Goal: Information Seeking & Learning: Find specific fact

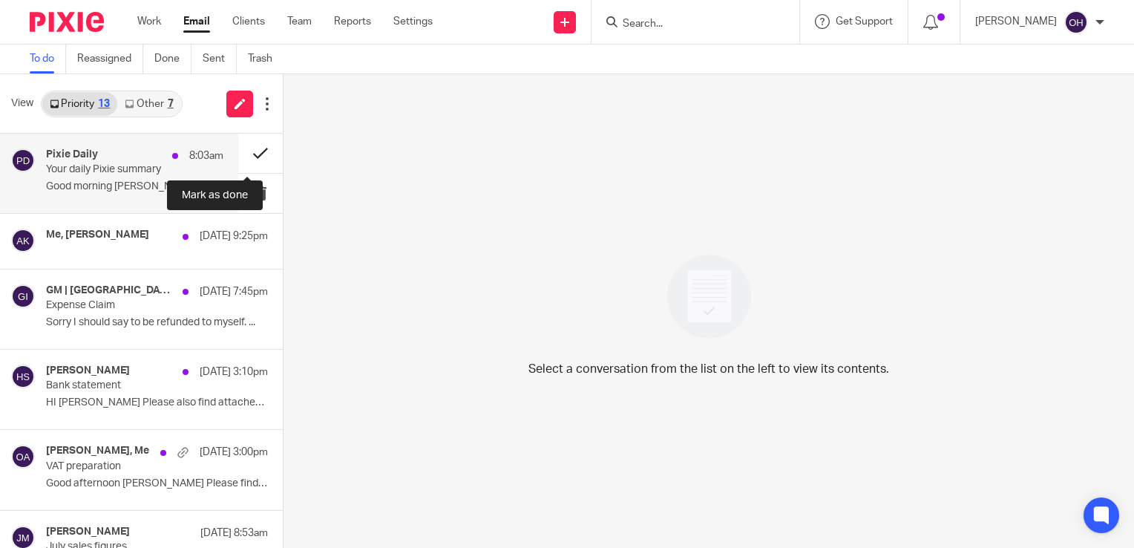
click at [243, 145] on button at bounding box center [260, 153] width 45 height 39
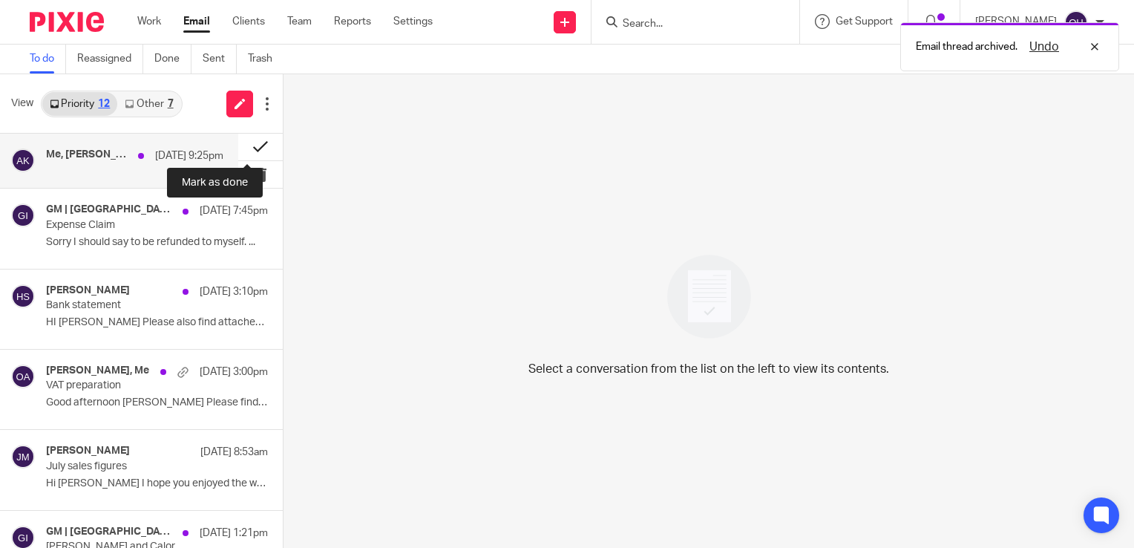
click at [241, 141] on button at bounding box center [260, 147] width 45 height 27
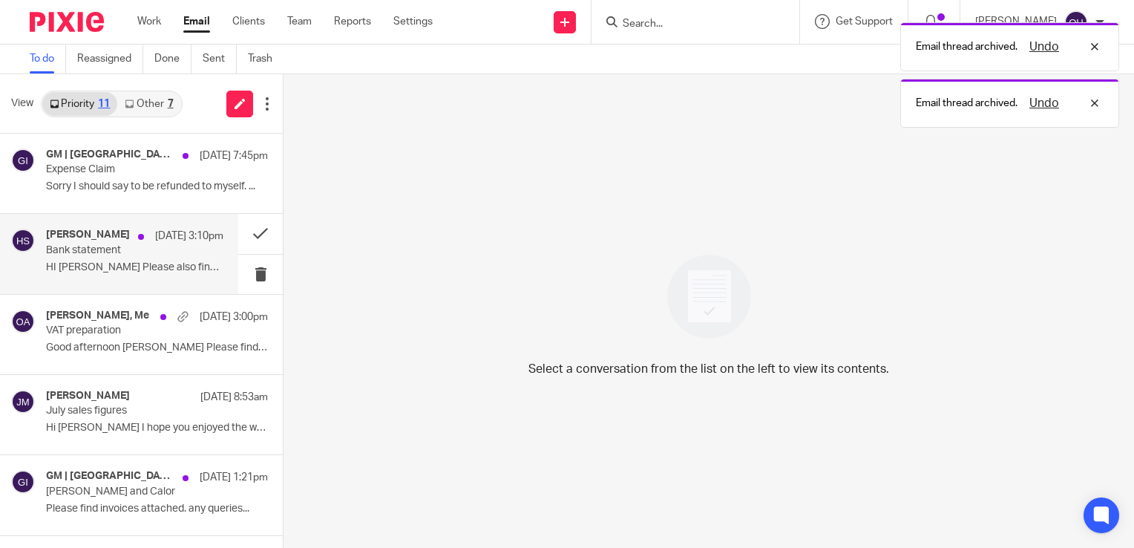
click at [146, 258] on div "Hugh Stewart 10 Aug 3:10pm Bank statement HI Olivia Please also find attached m…" at bounding box center [134, 254] width 177 height 50
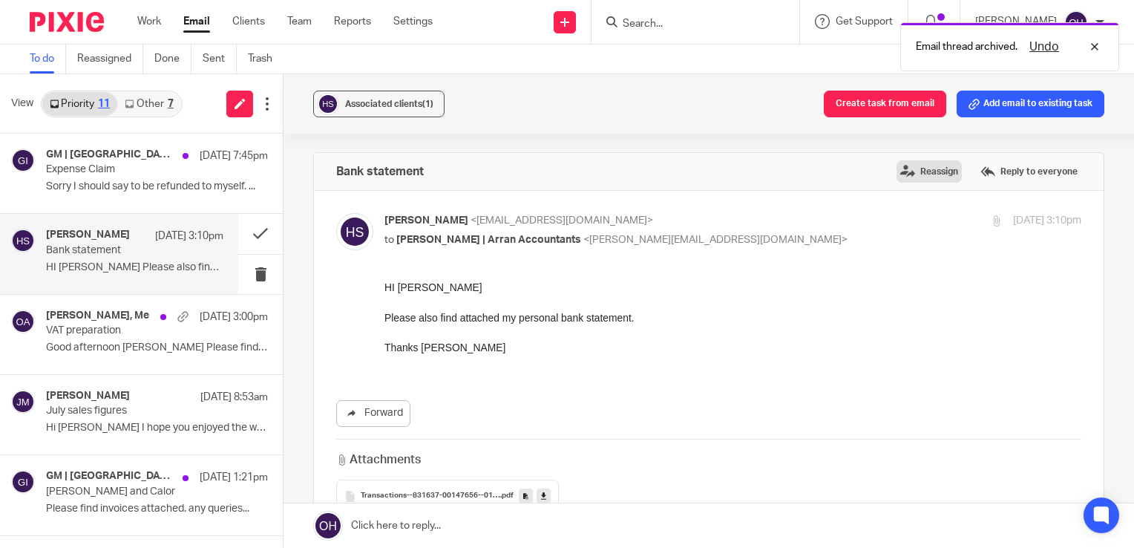
click at [912, 170] on label "Reassign" at bounding box center [929, 171] width 65 height 22
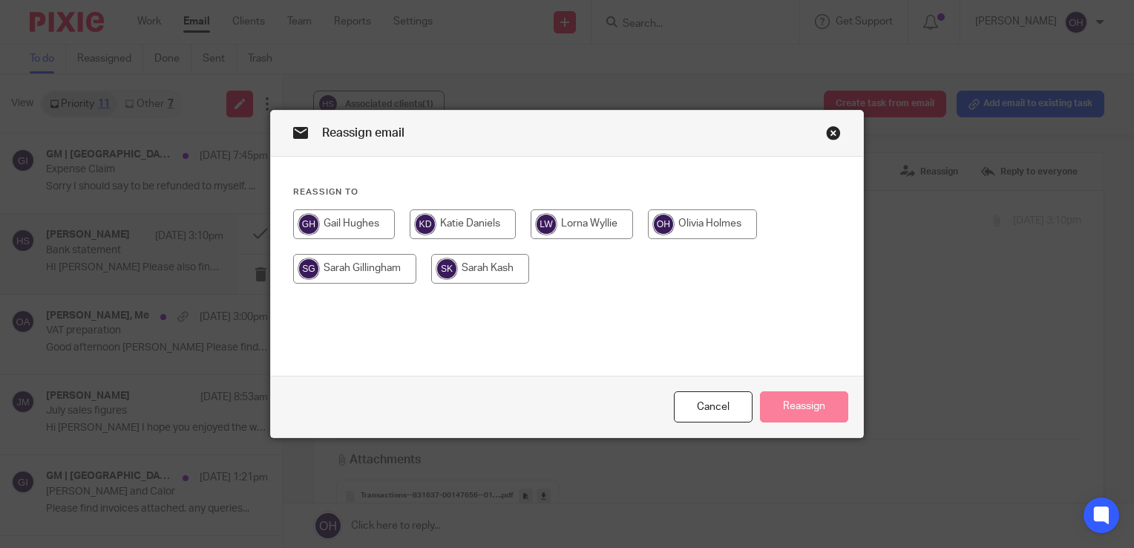
click at [358, 278] on input "radio" at bounding box center [354, 269] width 123 height 30
click at [767, 389] on div "Cancel Reassign" at bounding box center [567, 407] width 592 height 62
click at [776, 404] on button "Reassign" at bounding box center [804, 407] width 88 height 32
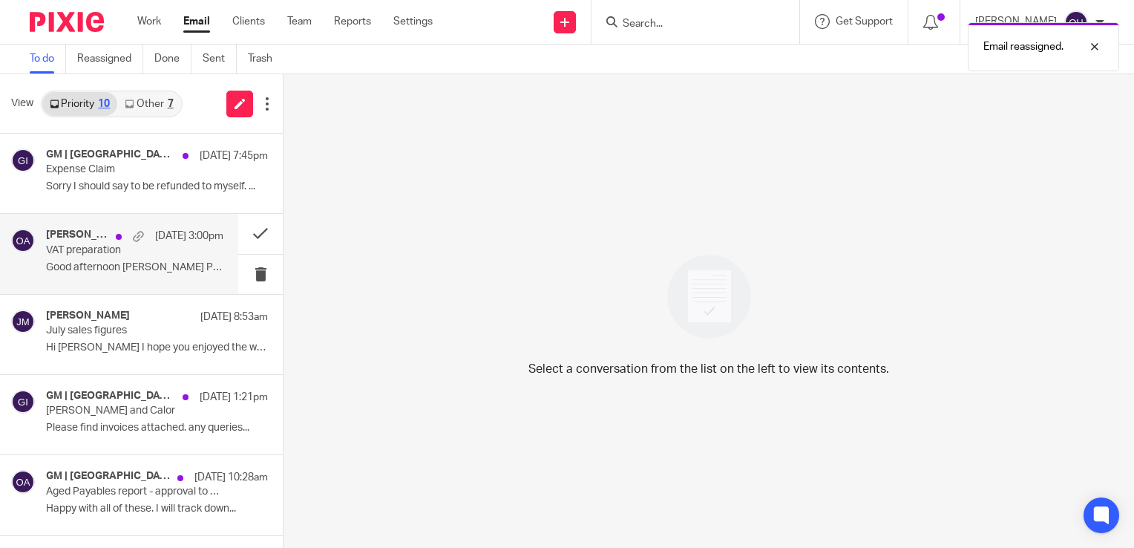
click at [88, 240] on h4 "Hugh Stewart, Me" at bounding box center [77, 235] width 62 height 13
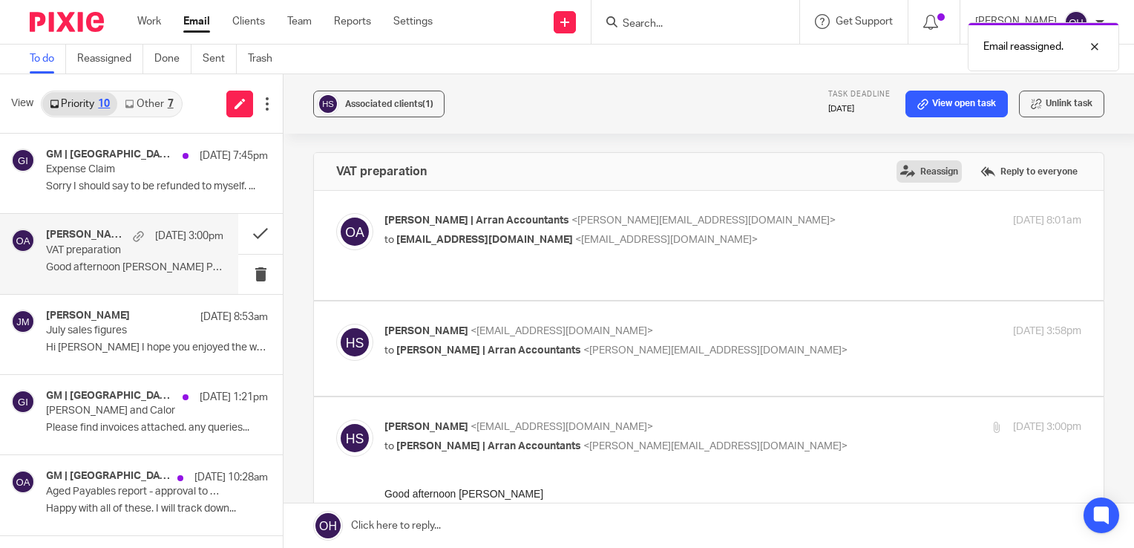
click at [928, 173] on label "Reassign" at bounding box center [929, 171] width 65 height 22
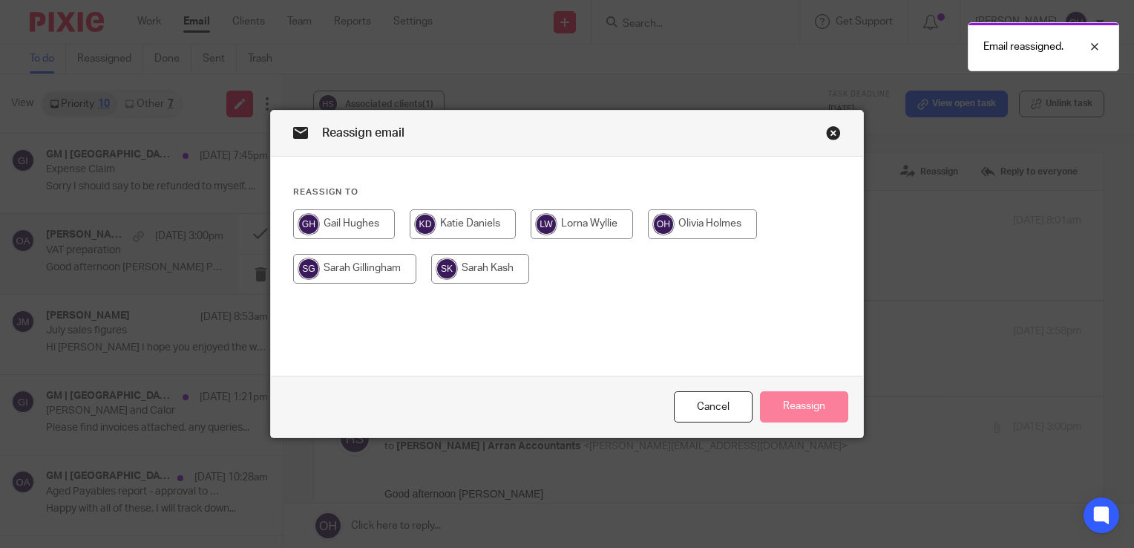
click at [356, 274] on input "radio" at bounding box center [354, 269] width 123 height 30
radio input "true"
click at [831, 411] on button "Reassign" at bounding box center [804, 407] width 88 height 32
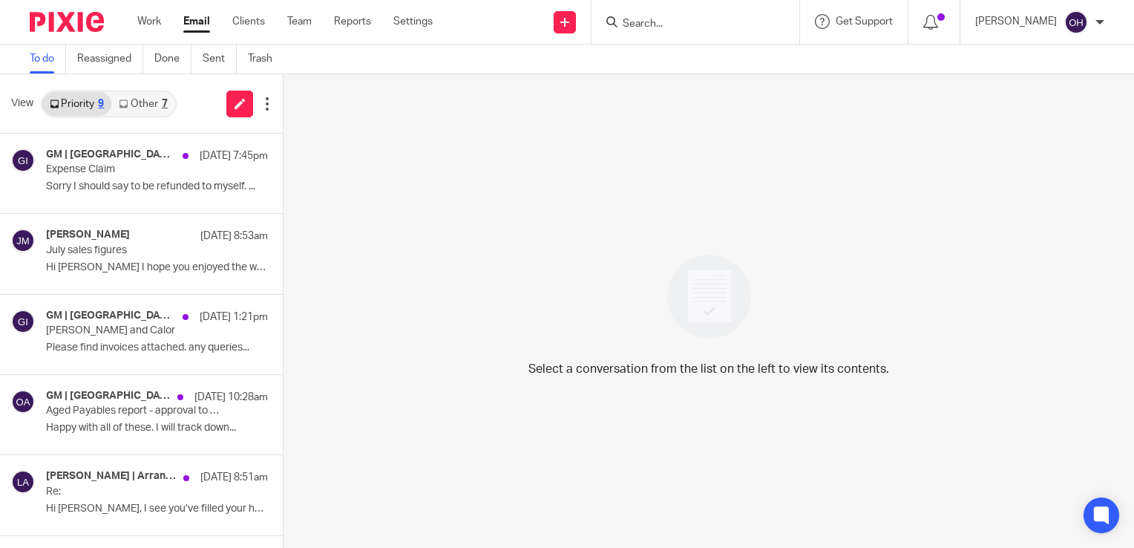
click at [157, 112] on link "Other 7" at bounding box center [142, 104] width 63 height 24
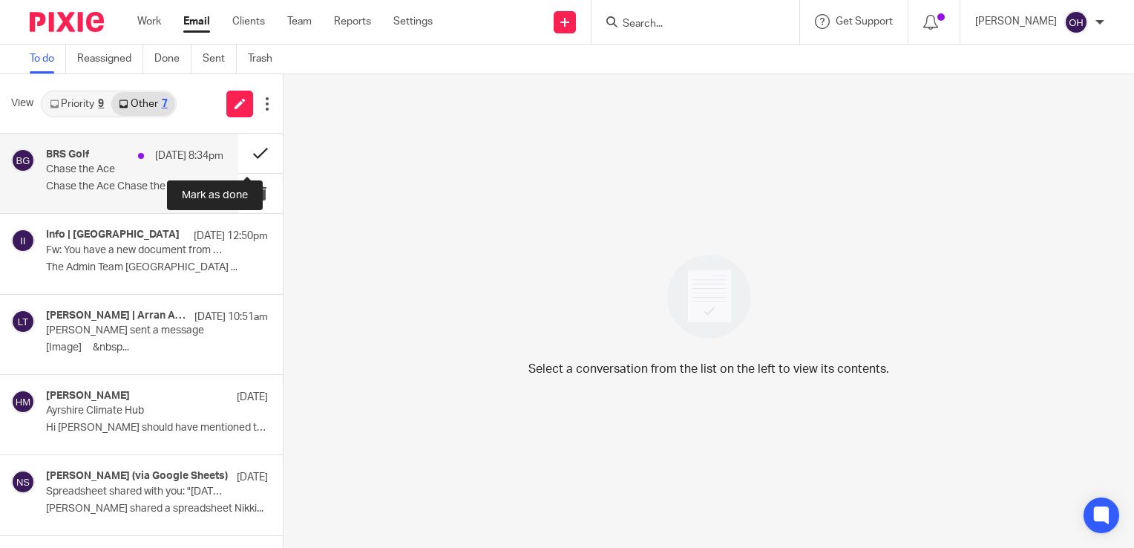
click at [246, 150] on button at bounding box center [260, 153] width 45 height 39
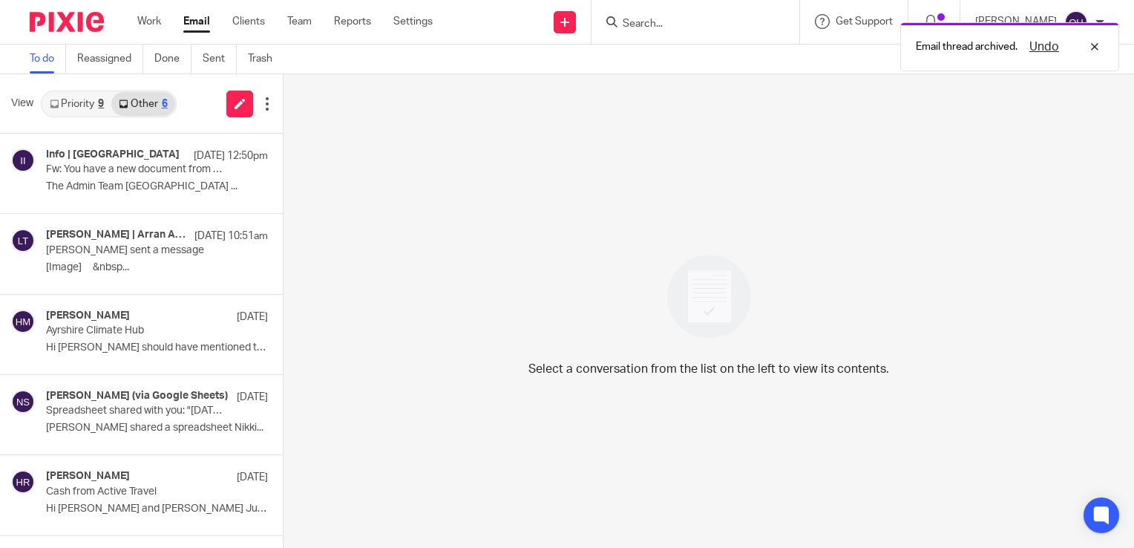
click at [78, 112] on link "Priority 9" at bounding box center [76, 104] width 69 height 24
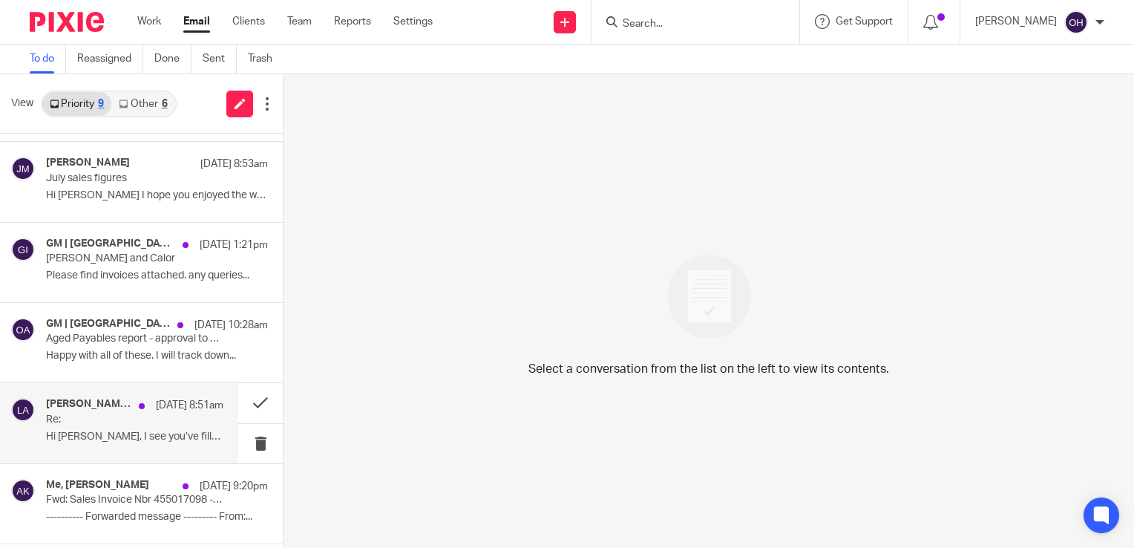
scroll to position [74, 0]
click at [131, 409] on div "9 Aug 8:51am" at bounding box center [177, 403] width 92 height 15
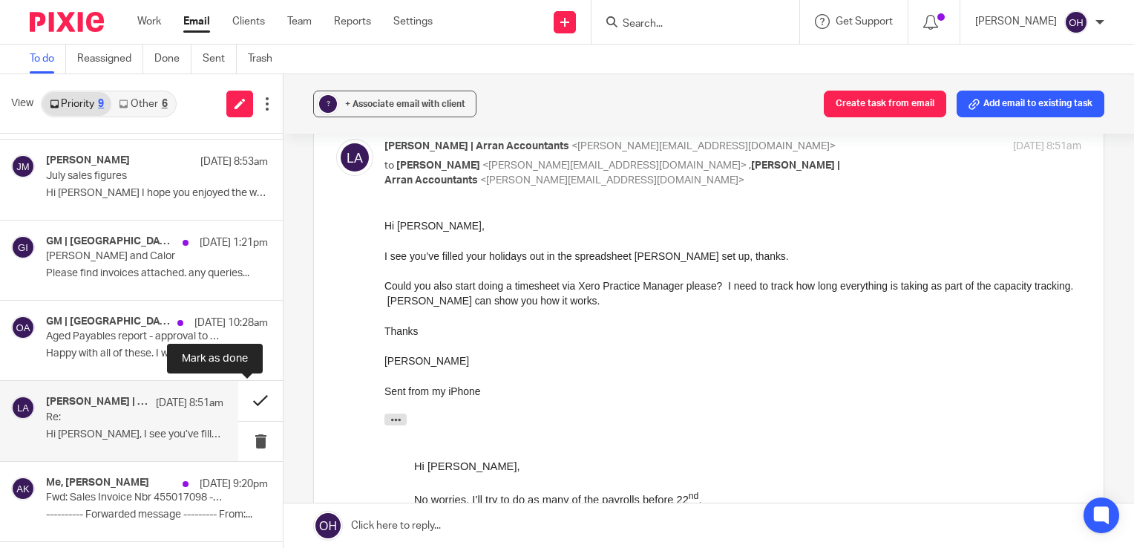
click at [258, 396] on button at bounding box center [260, 400] width 45 height 39
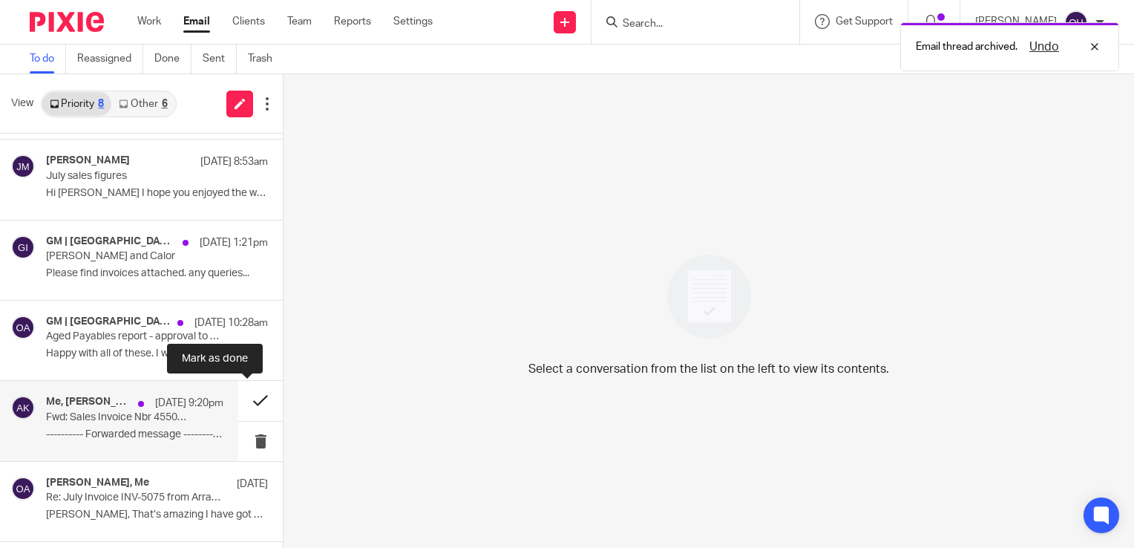
click at [245, 402] on button at bounding box center [260, 400] width 45 height 39
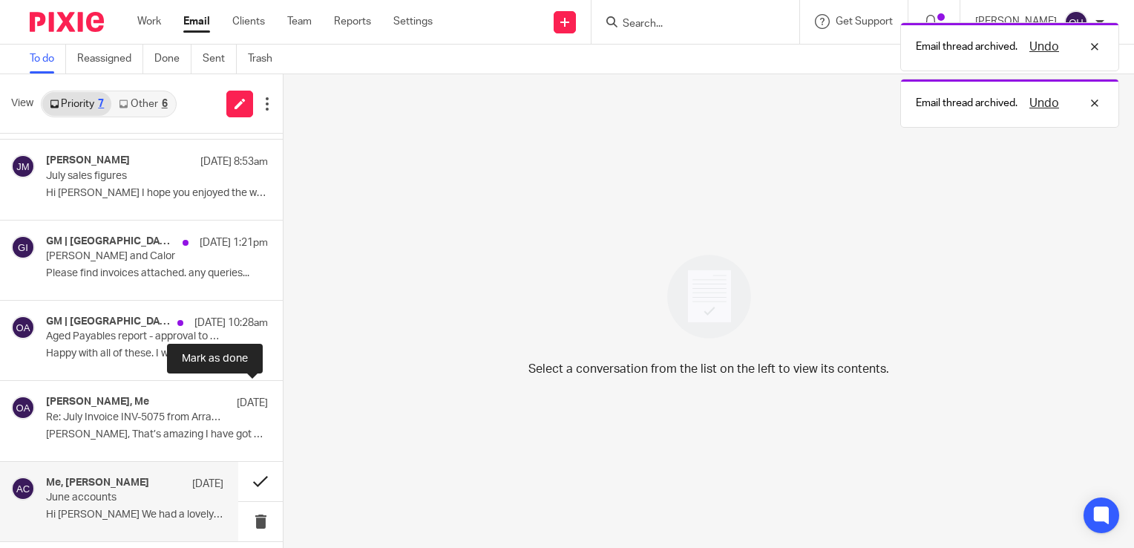
scroll to position [148, 0]
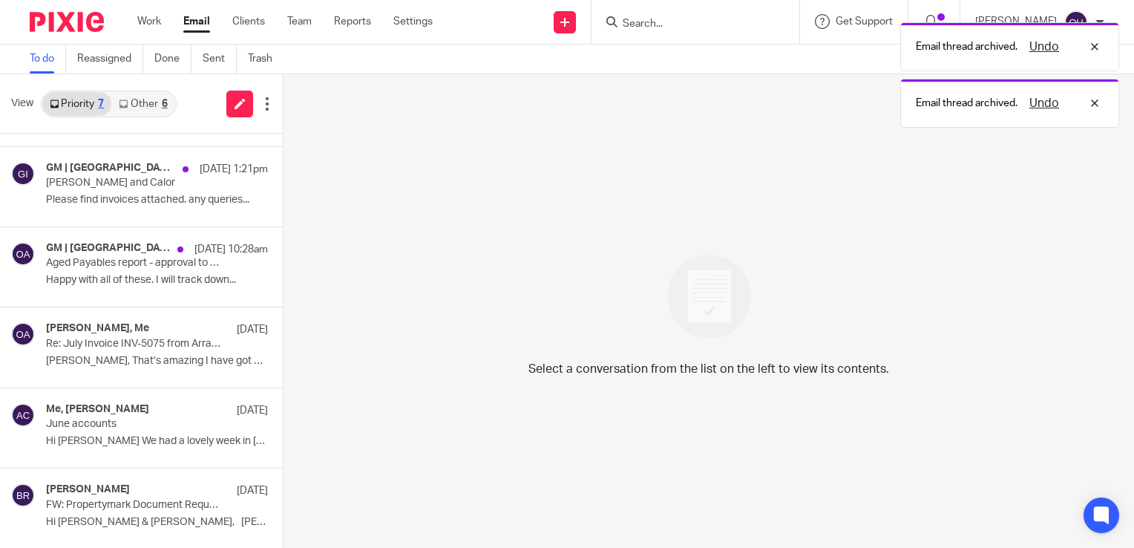
click at [149, 96] on link "Other 6" at bounding box center [142, 104] width 63 height 24
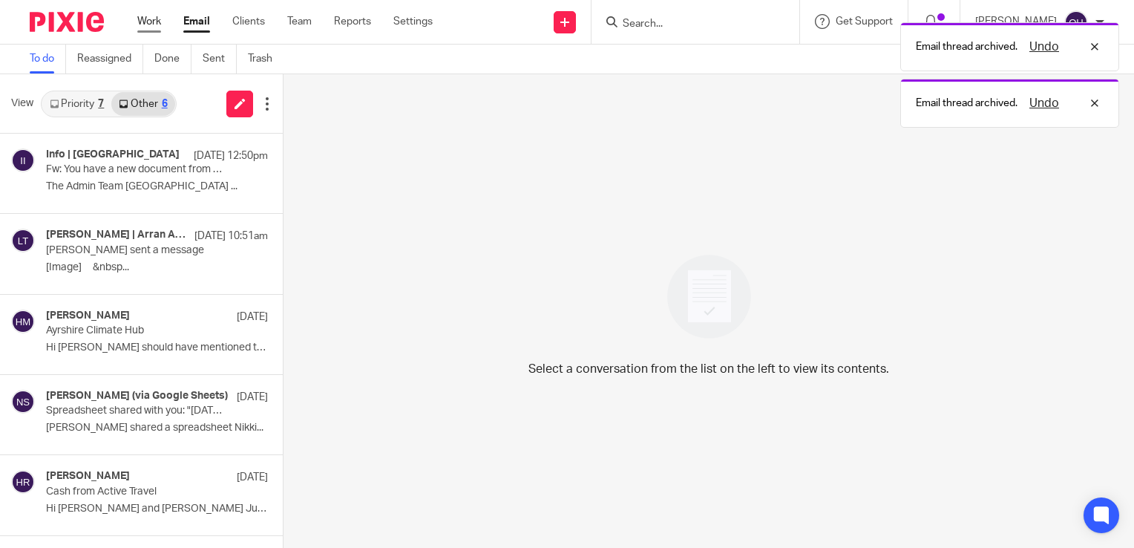
click at [147, 18] on link "Work" at bounding box center [149, 21] width 24 height 15
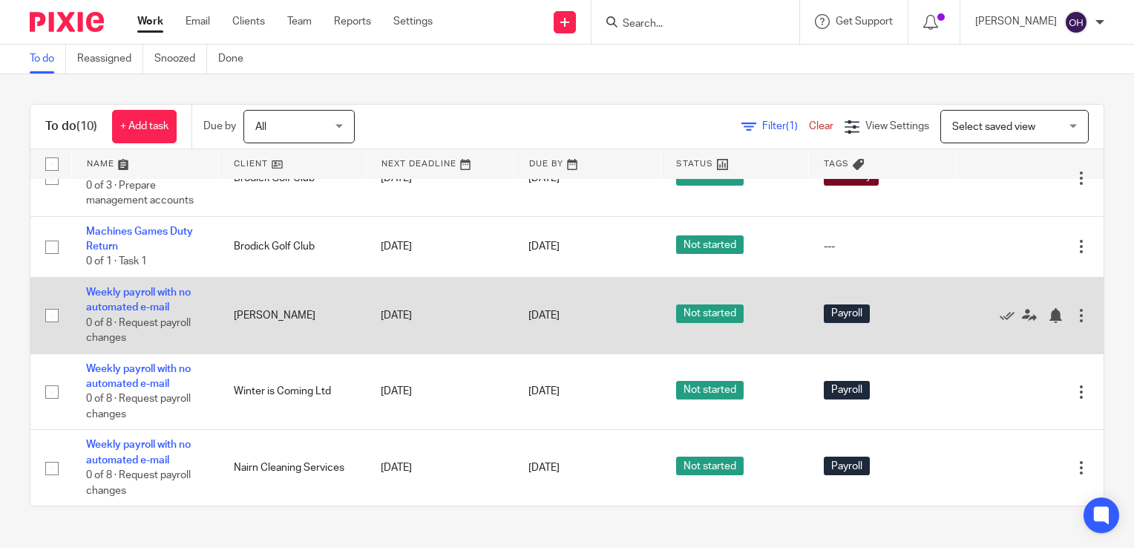
scroll to position [425, 0]
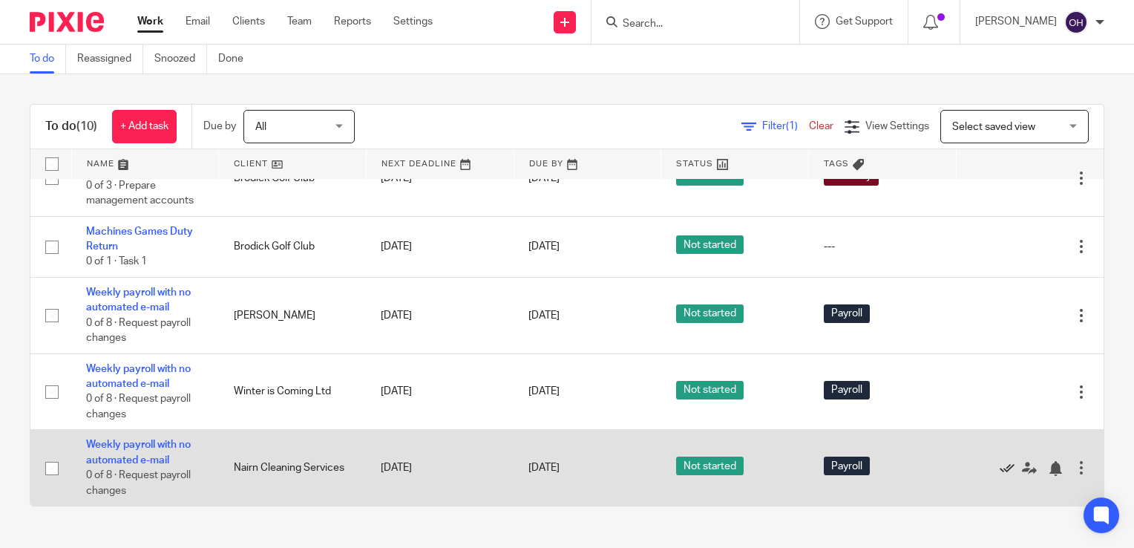
click at [1000, 471] on icon at bounding box center [1007, 468] width 15 height 15
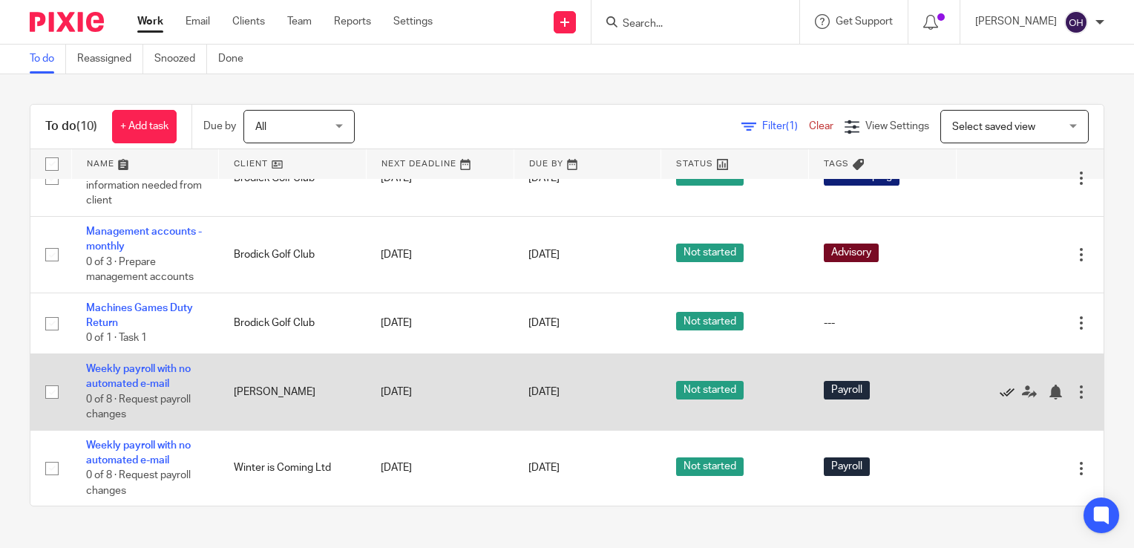
click at [1000, 390] on icon at bounding box center [1007, 391] width 15 height 15
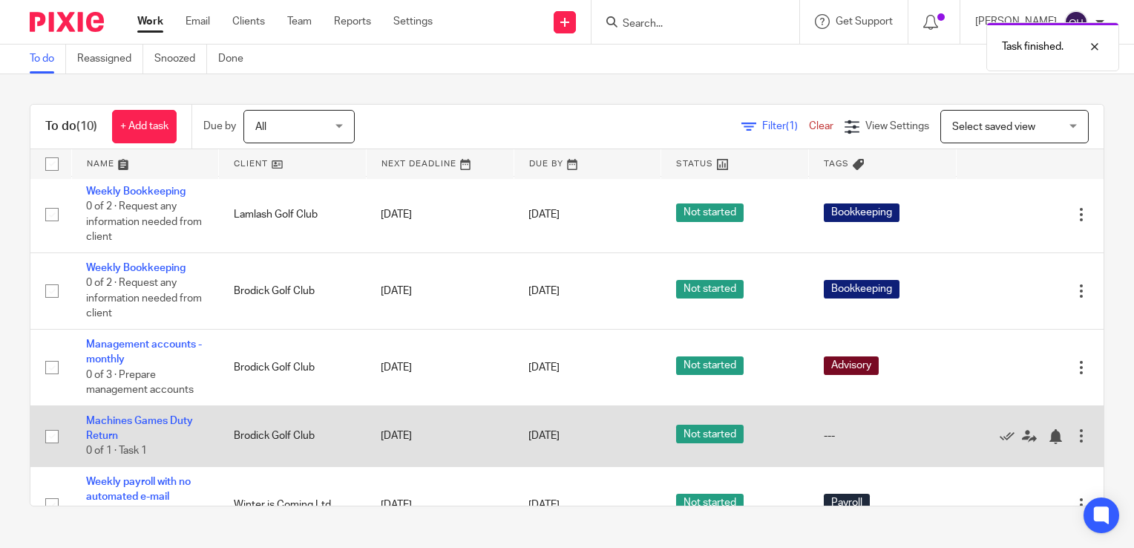
scroll to position [272, 0]
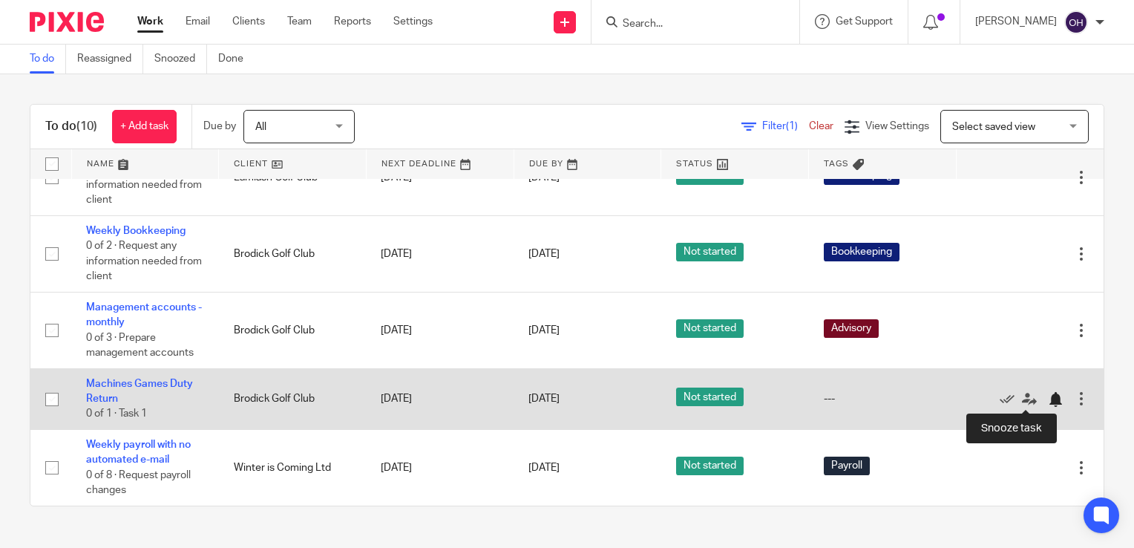
click at [1048, 400] on div at bounding box center [1055, 399] width 15 height 15
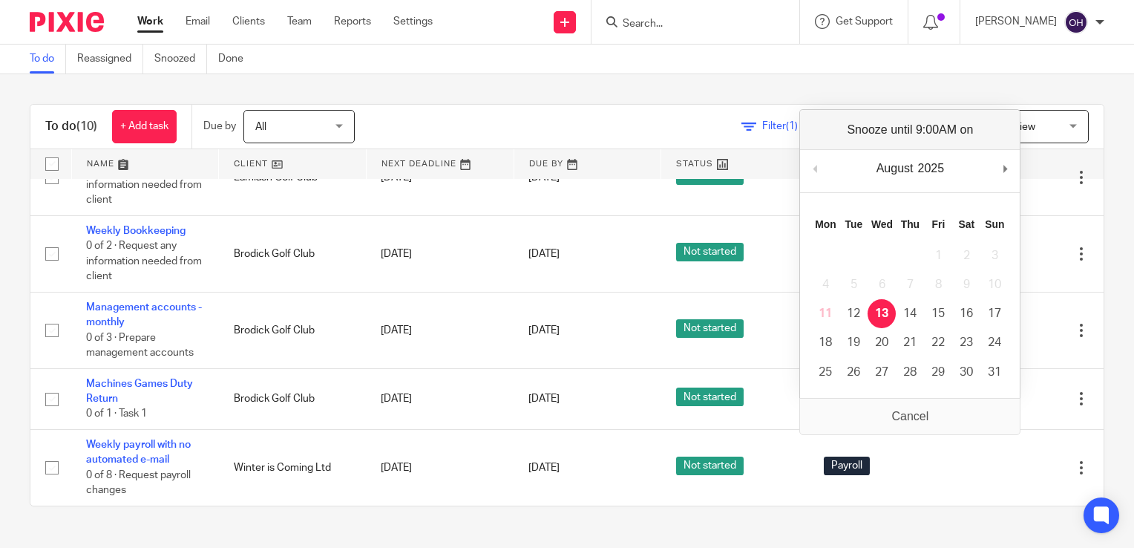
scroll to position [211, 0]
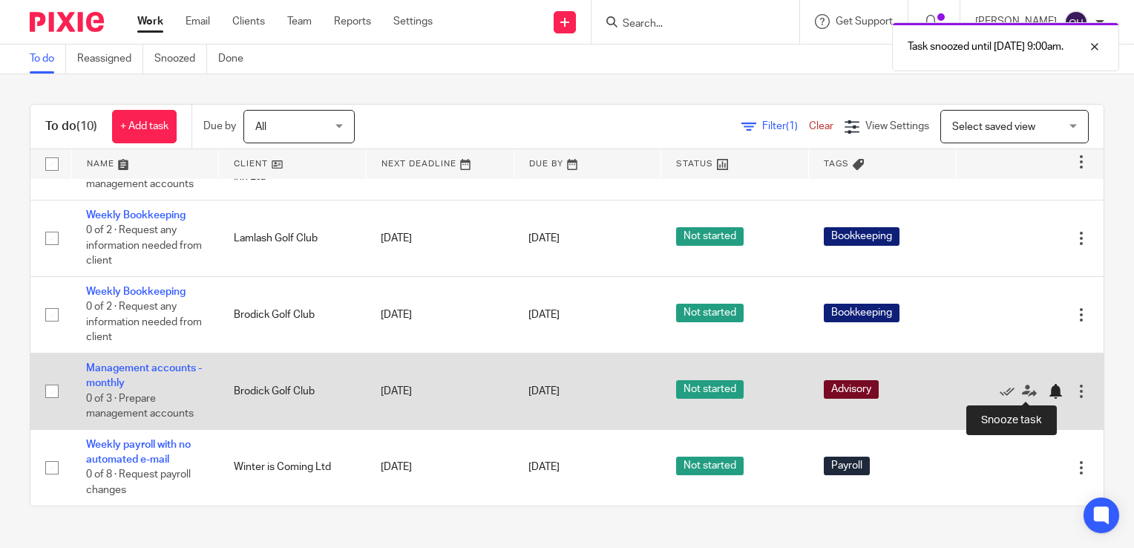
click at [1048, 393] on div at bounding box center [1055, 391] width 15 height 15
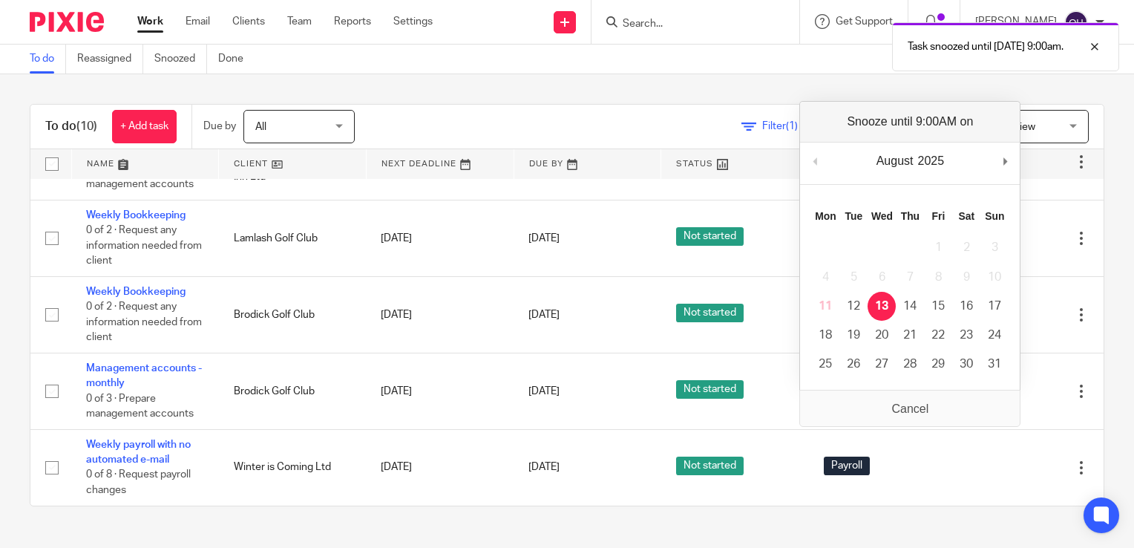
scroll to position [134, 0]
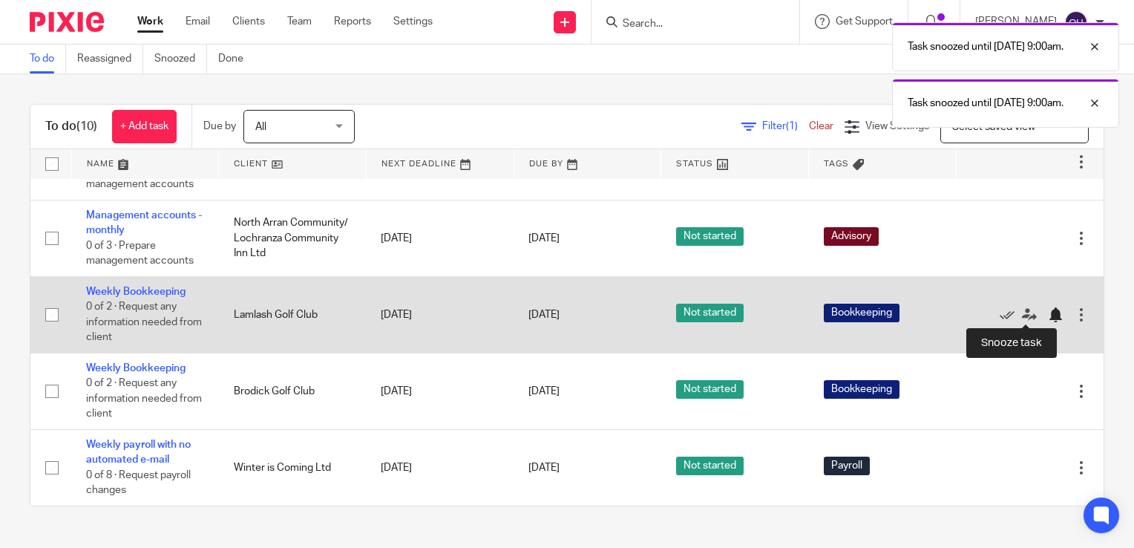
click at [1048, 318] on div at bounding box center [1055, 314] width 15 height 15
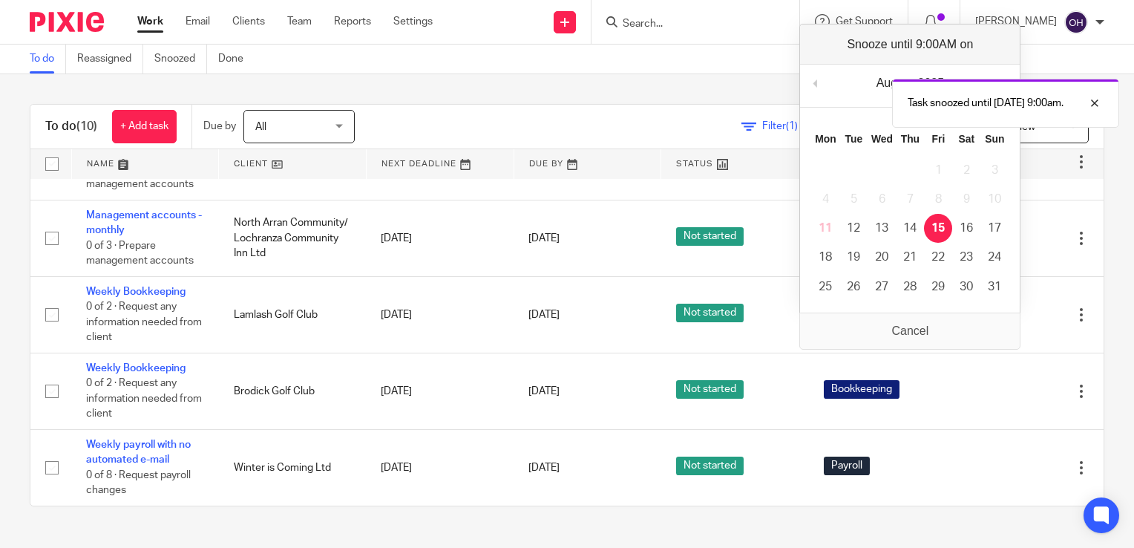
scroll to position [57, 0]
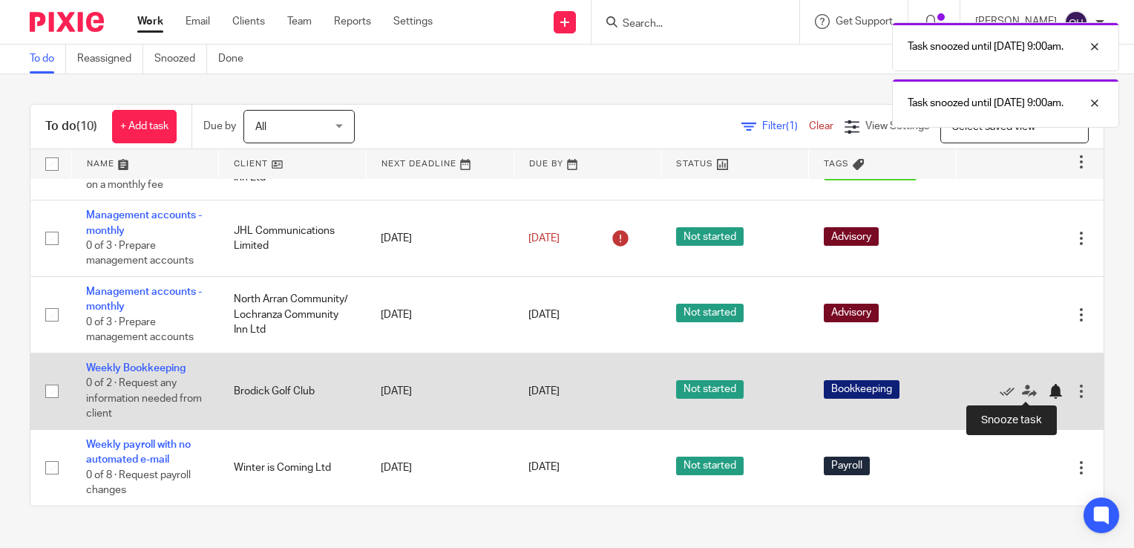
click at [1048, 392] on div at bounding box center [1055, 391] width 15 height 15
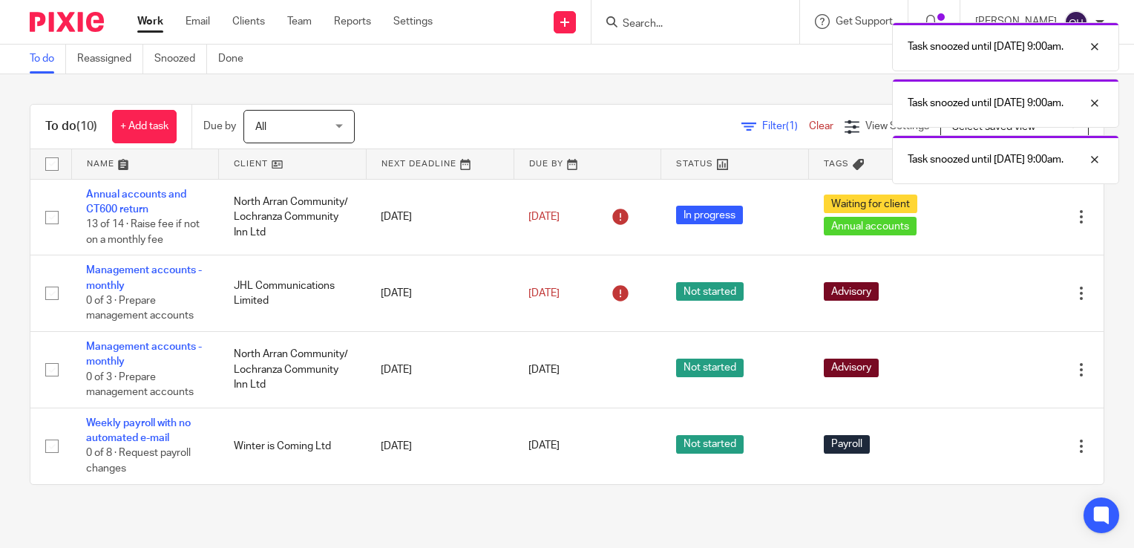
scroll to position [0, 0]
click at [187, 19] on link "Email" at bounding box center [198, 21] width 24 height 15
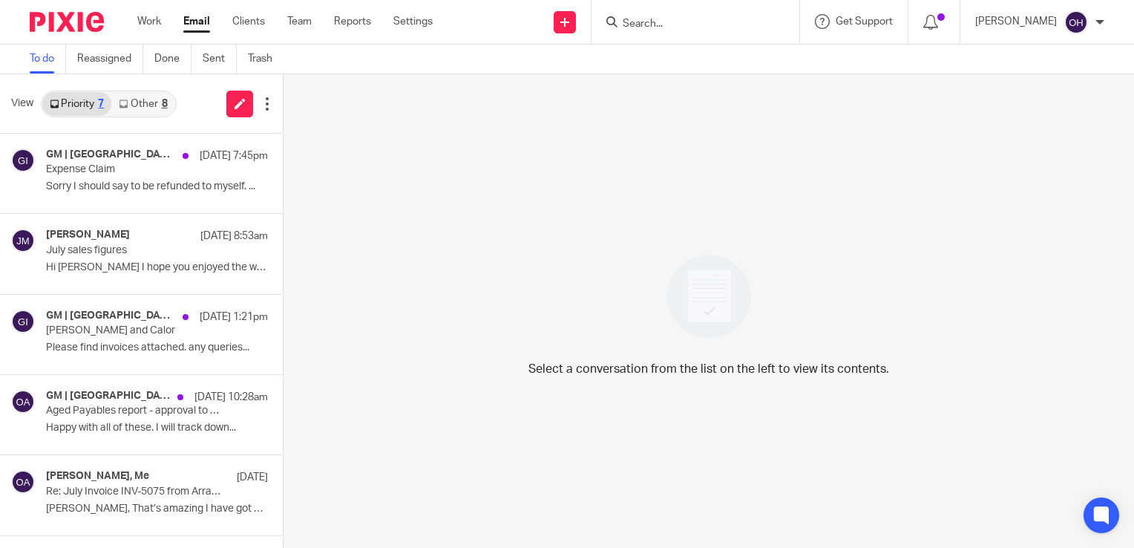
click at [135, 99] on link "Other 8" at bounding box center [142, 104] width 63 height 24
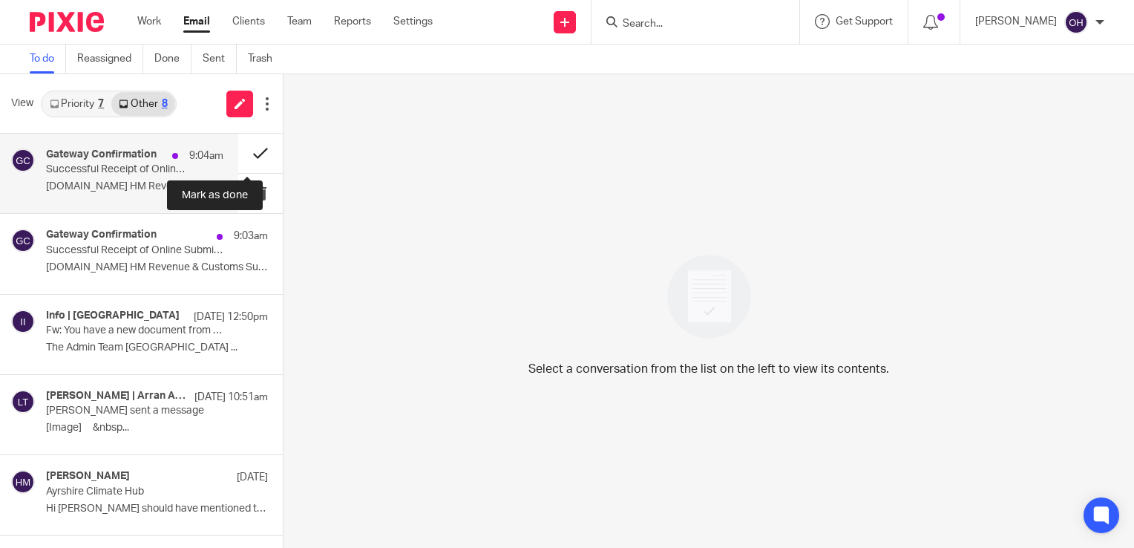
click at [247, 148] on button at bounding box center [260, 153] width 45 height 39
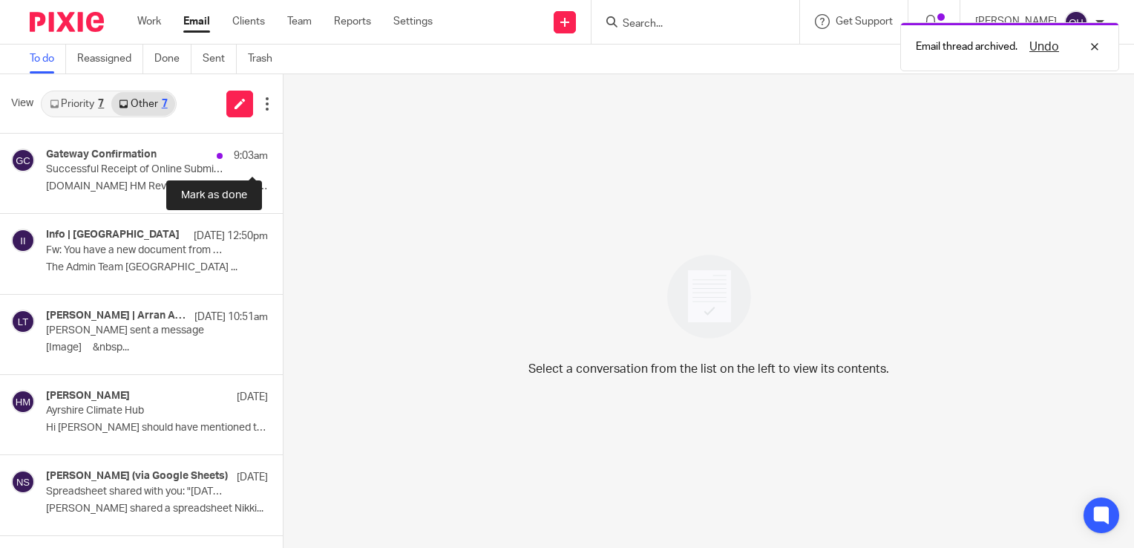
click at [283, 148] on button at bounding box center [289, 153] width 12 height 39
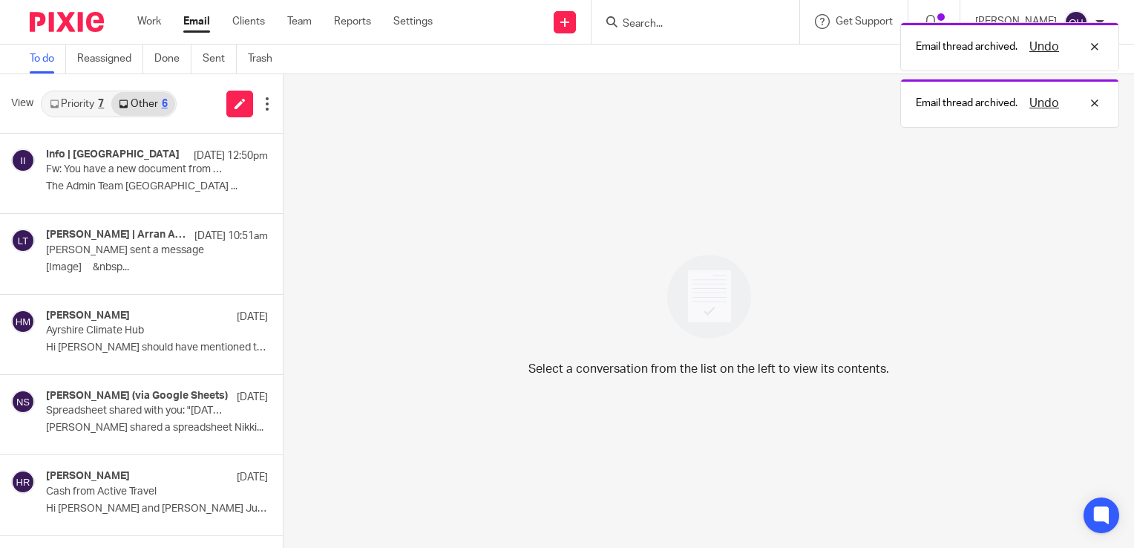
click at [86, 105] on link "Priority 7" at bounding box center [76, 104] width 69 height 24
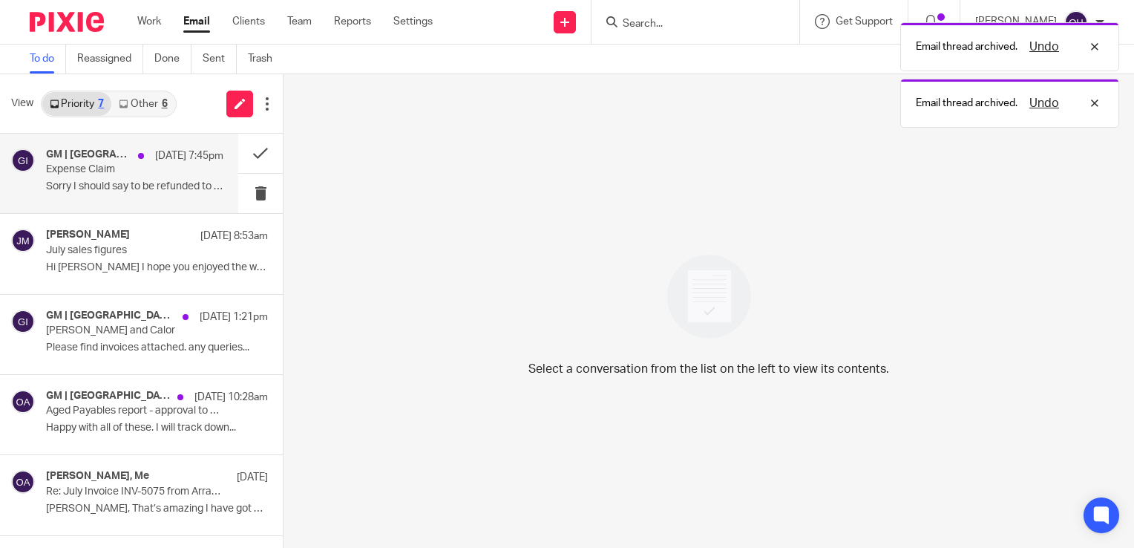
click at [111, 166] on p "Expense Claim" at bounding box center [117, 169] width 142 height 13
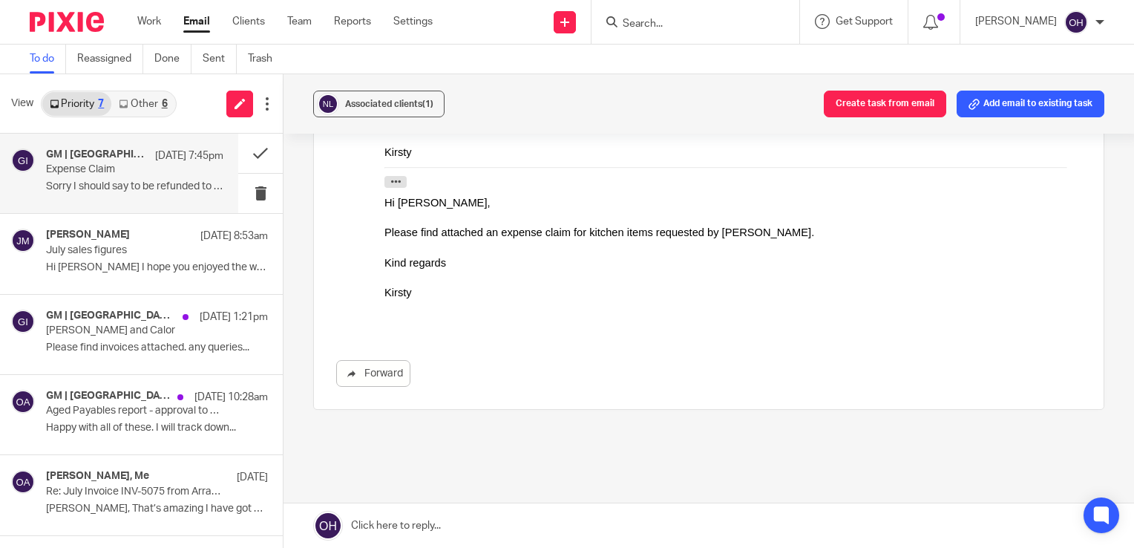
scroll to position [30, 0]
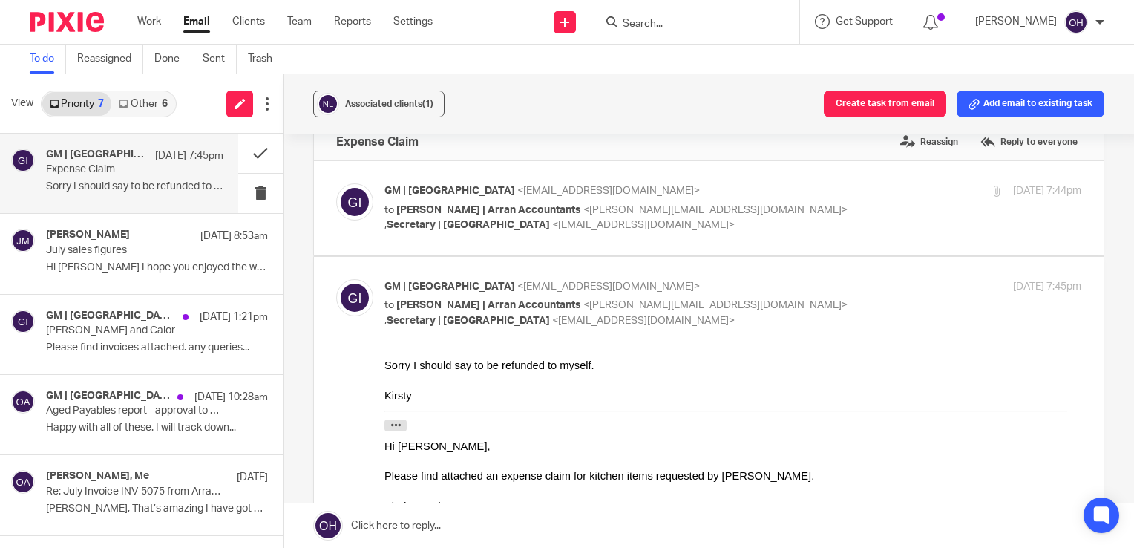
click at [849, 197] on div "10 Aug 2025 7:44pm" at bounding box center [965, 191] width 232 height 16
checkbox input "true"
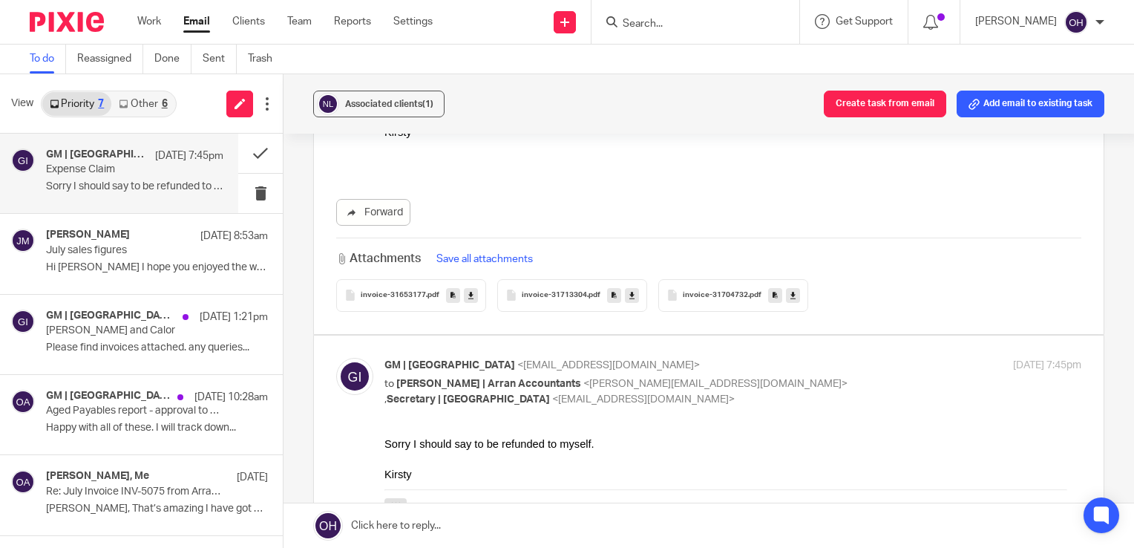
scroll to position [252, 0]
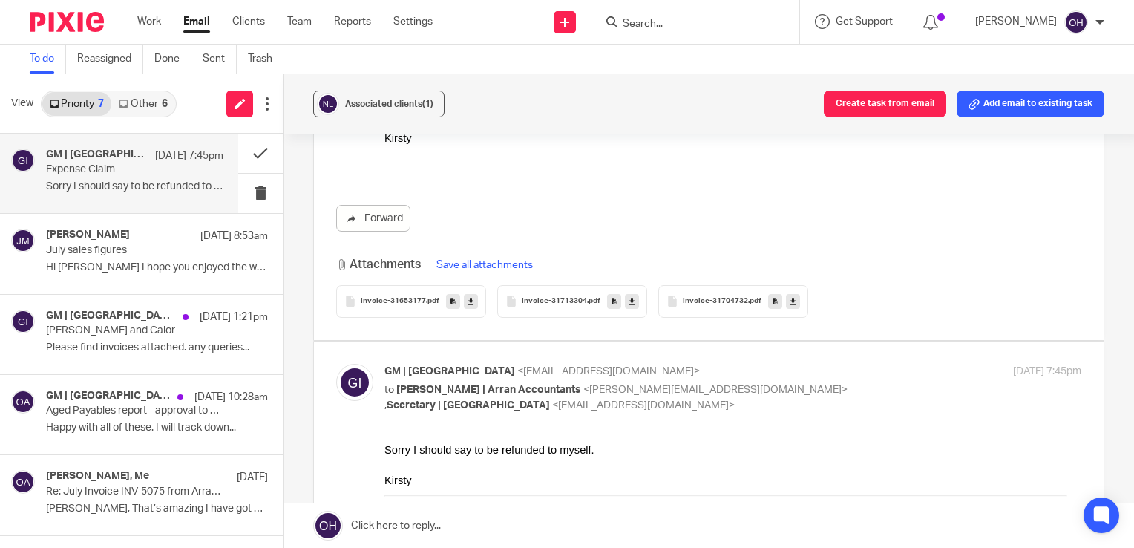
click at [419, 299] on span "invoice-31653177" at bounding box center [393, 301] width 65 height 9
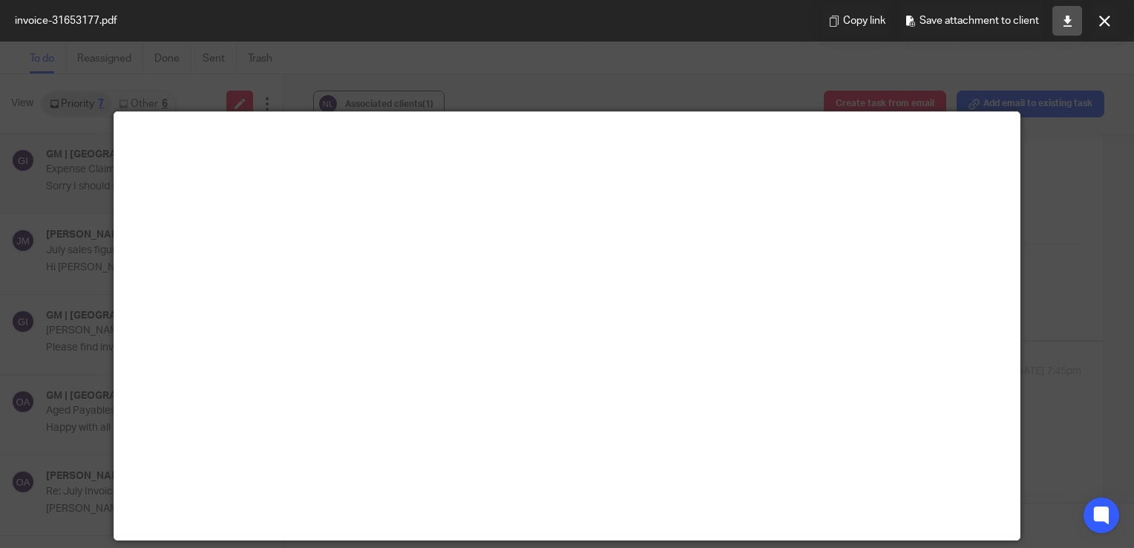
click at [1058, 33] on link at bounding box center [1067, 21] width 30 height 30
click at [1108, 30] on button at bounding box center [1105, 21] width 30 height 30
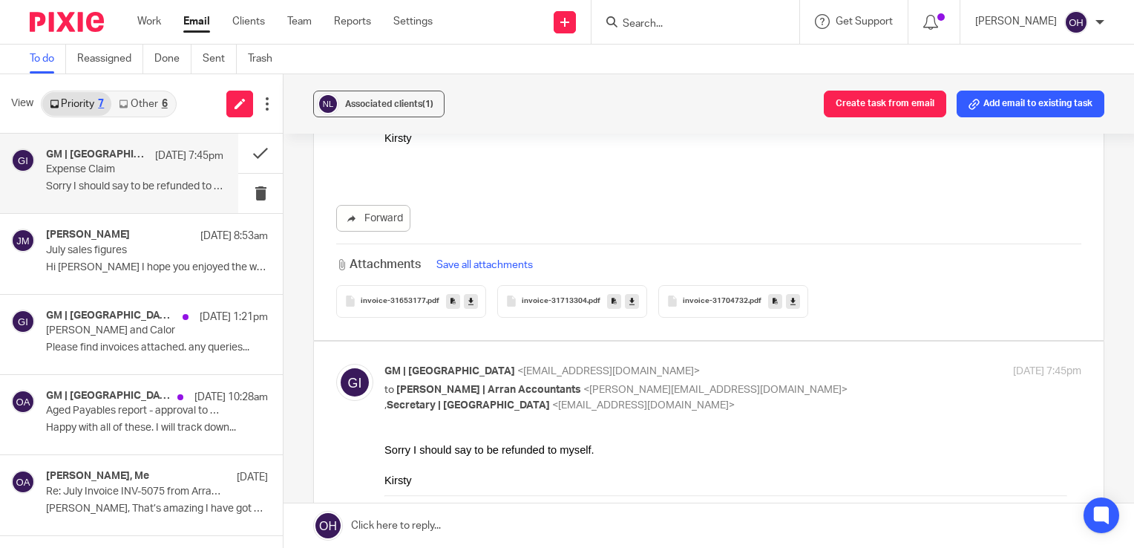
click at [562, 292] on div "invoice-31713304 .pdf" at bounding box center [572, 301] width 150 height 33
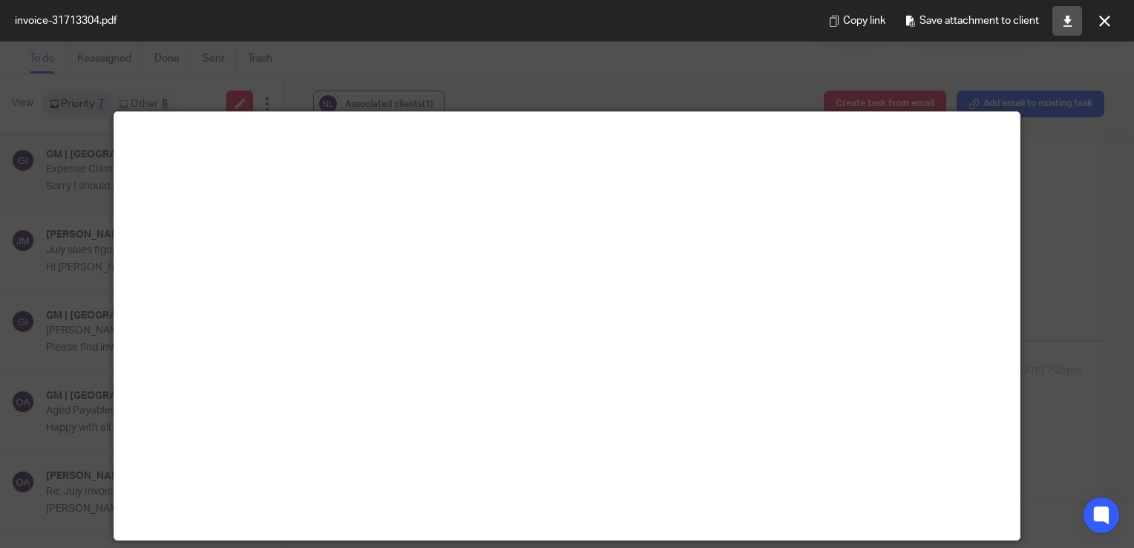
click at [1060, 13] on link at bounding box center [1067, 21] width 30 height 30
click at [1103, 23] on icon at bounding box center [1104, 21] width 11 height 11
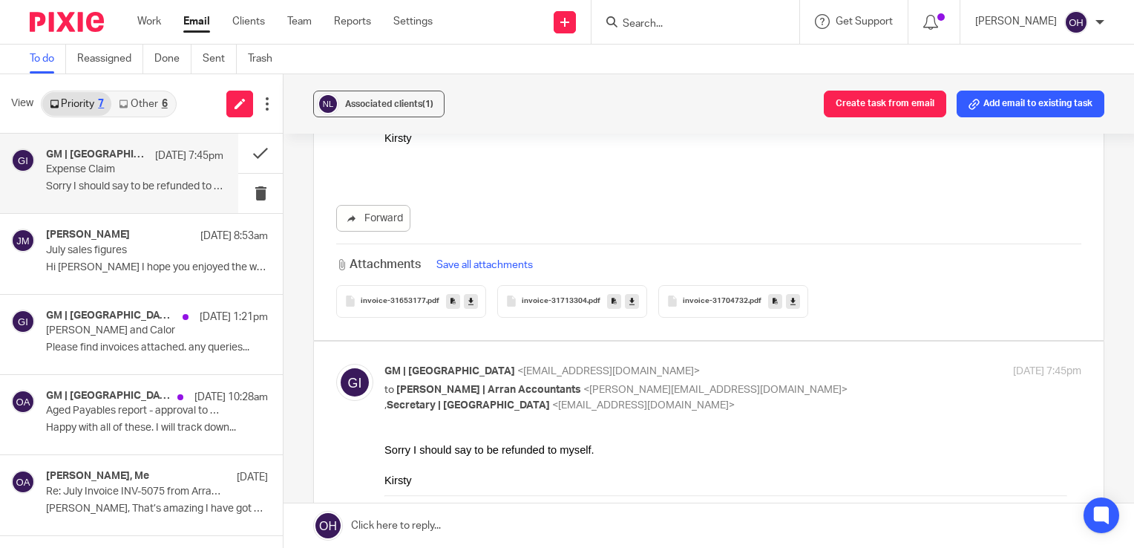
click at [718, 307] on div "invoice-31704732 .pdf" at bounding box center [733, 301] width 150 height 33
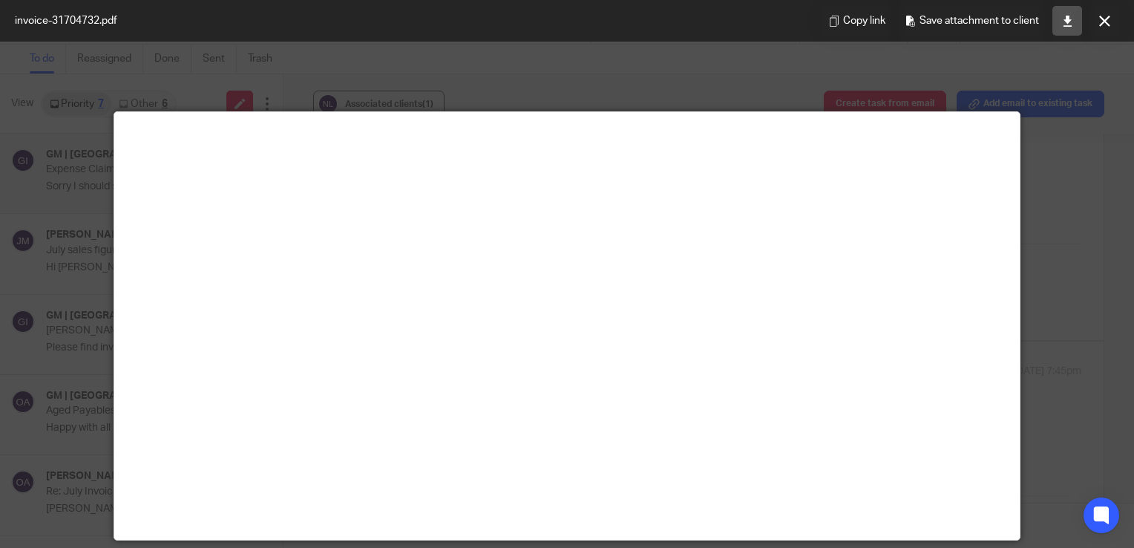
click at [1064, 20] on icon at bounding box center [1067, 21] width 11 height 11
click at [1097, 31] on button at bounding box center [1105, 21] width 30 height 30
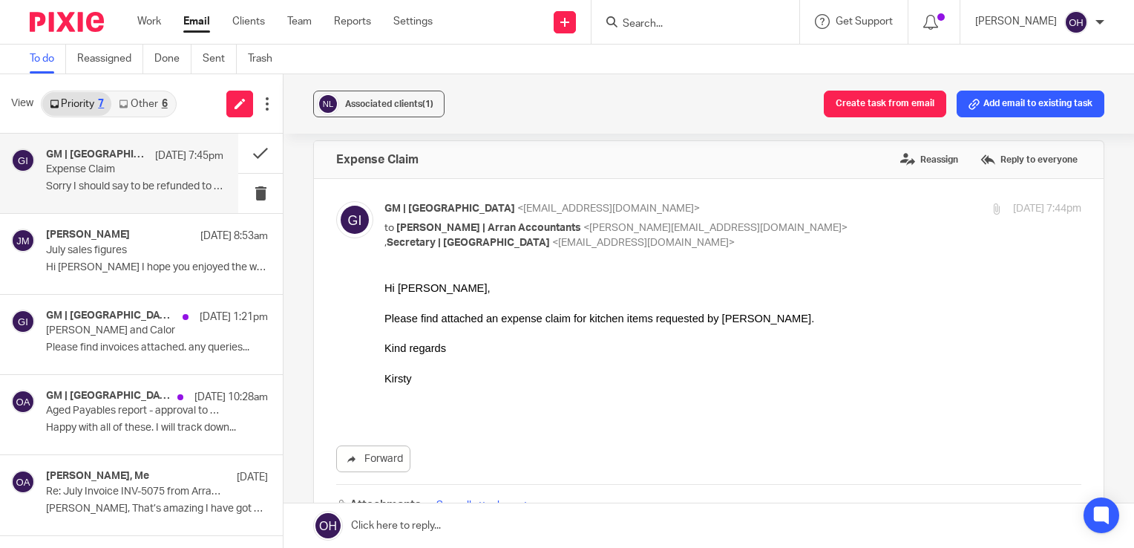
scroll to position [0, 0]
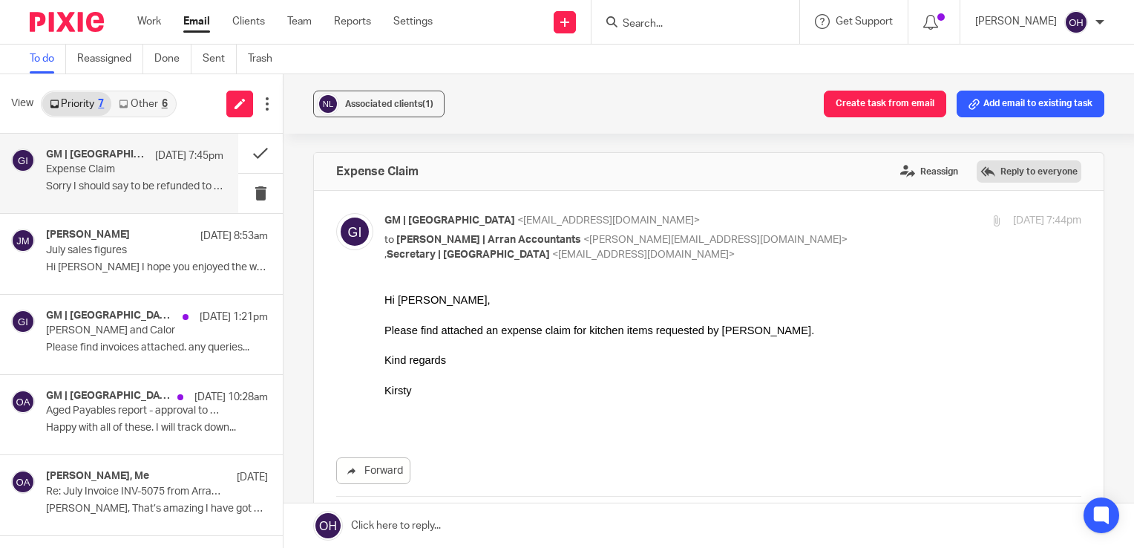
click at [996, 176] on label "Reply to everyone" at bounding box center [1029, 171] width 105 height 22
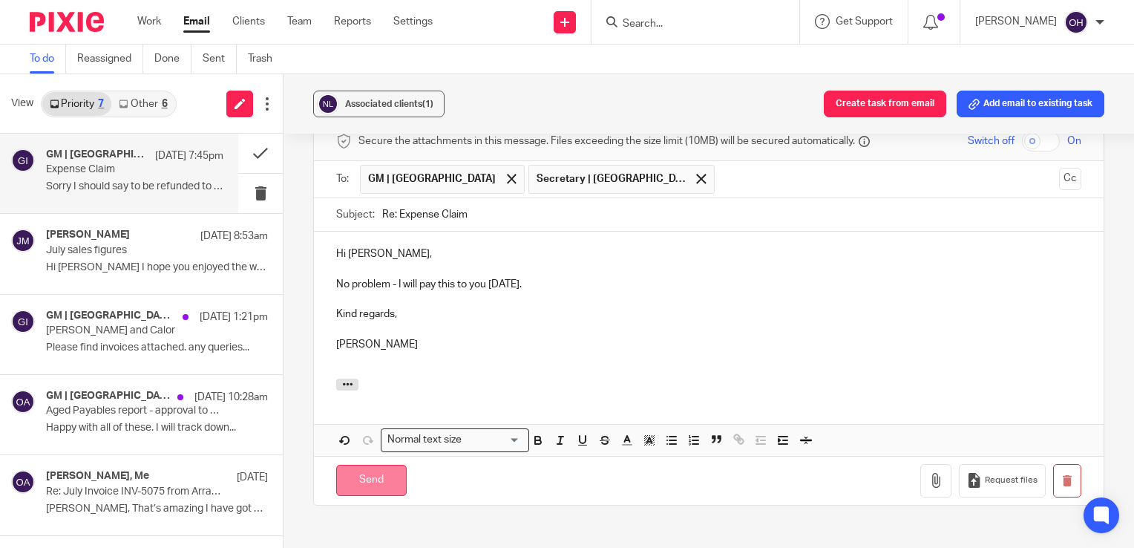
click at [382, 479] on input "Send" at bounding box center [371, 481] width 71 height 32
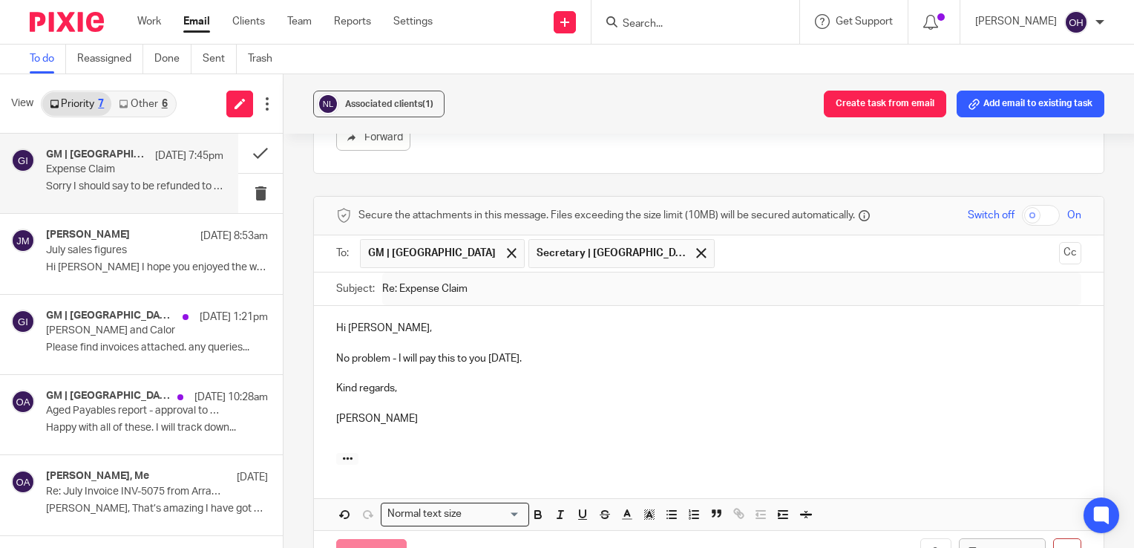
scroll to position [634, 0]
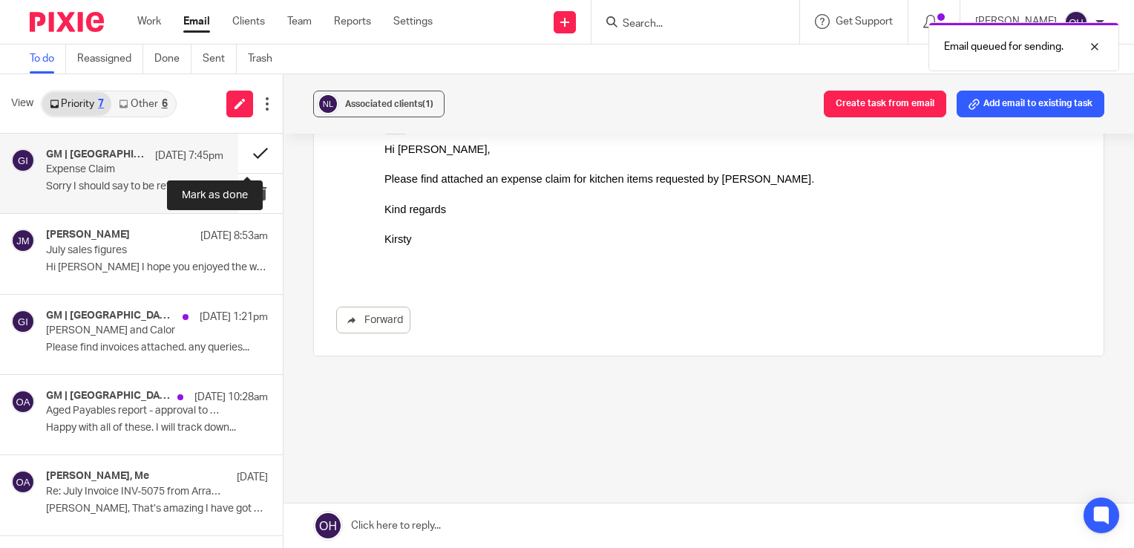
click at [248, 150] on button at bounding box center [260, 153] width 45 height 39
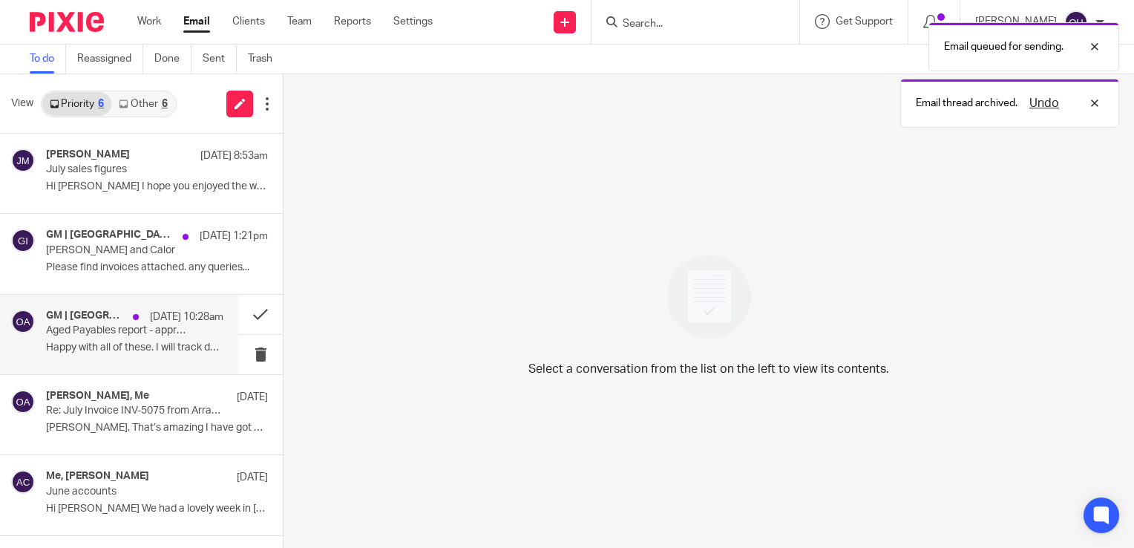
click at [166, 342] on p "Happy with all of these. I will track down..." at bounding box center [134, 347] width 177 height 13
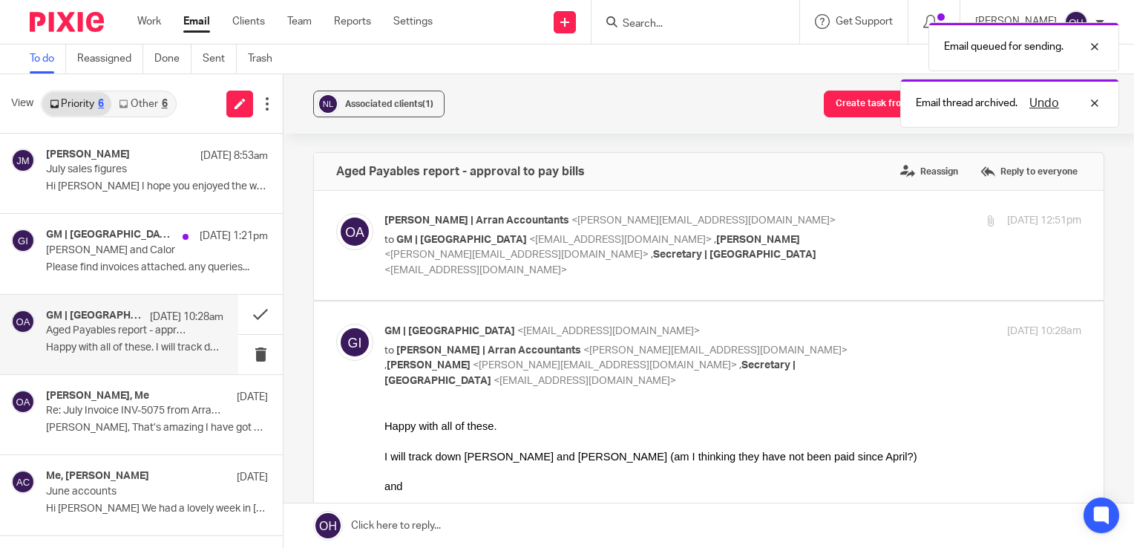
scroll to position [0, 0]
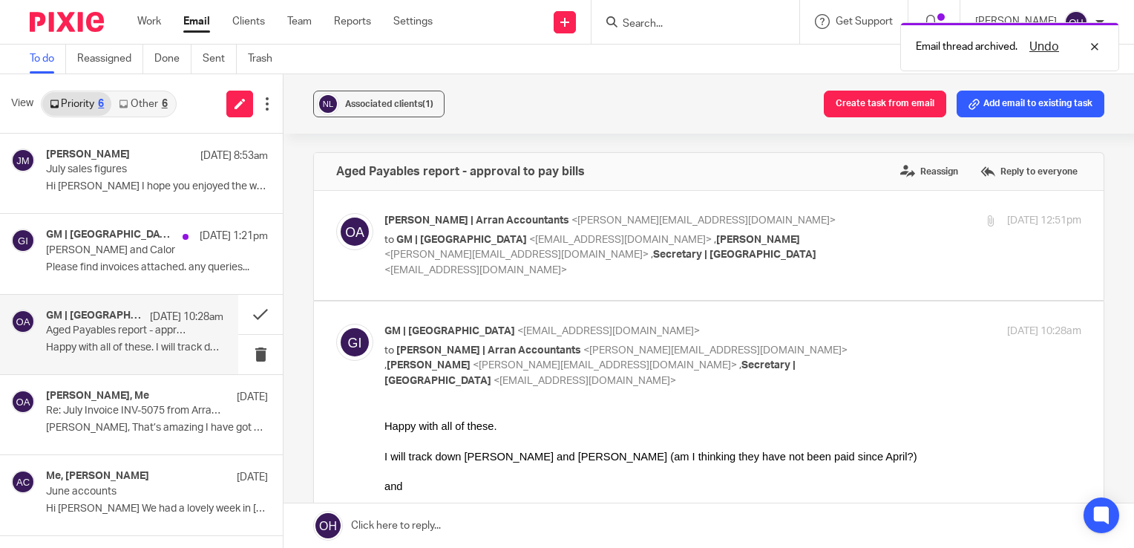
click at [796, 193] on label at bounding box center [709, 245] width 790 height 109
click at [336, 212] on input "checkbox" at bounding box center [335, 212] width 1 height 1
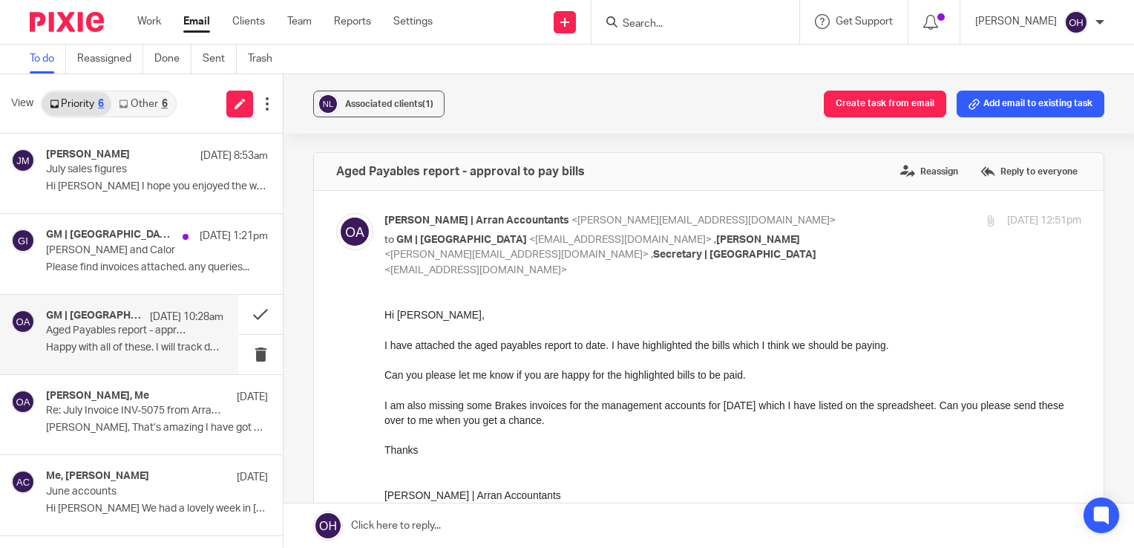
click at [796, 193] on label at bounding box center [709, 429] width 790 height 476
click at [336, 212] on input "checkbox" at bounding box center [335, 212] width 1 height 1
checkbox input "false"
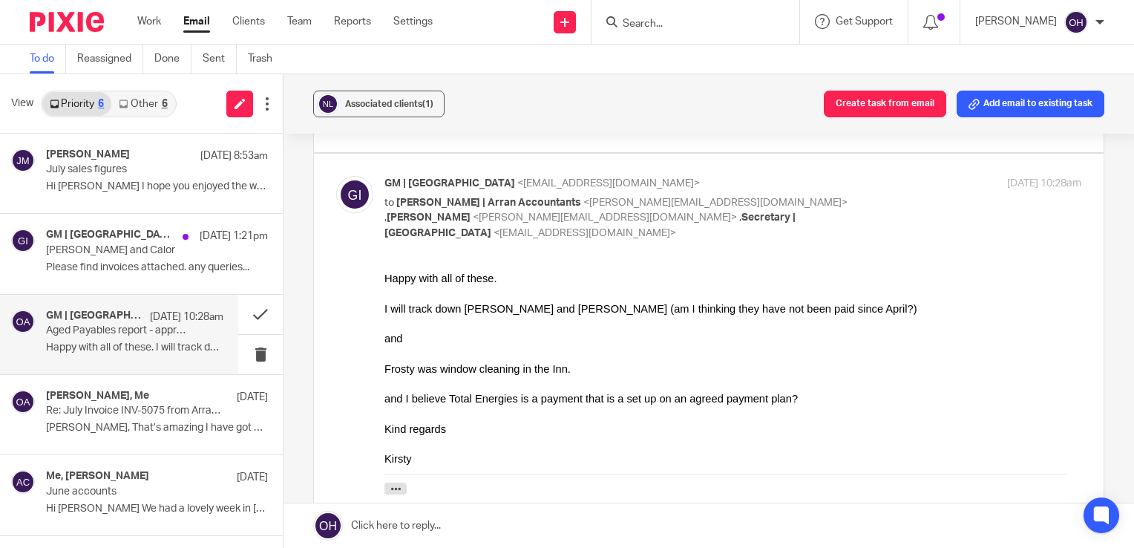
scroll to position [148, 0]
drag, startPoint x: 552, startPoint y: 401, endPoint x: 783, endPoint y: 402, distance: 230.8
click at [783, 402] on div "and I believe Total Energies is a payment that is a set up on an agreed payment…" at bounding box center [732, 397] width 697 height 15
drag, startPoint x: 402, startPoint y: 363, endPoint x: 559, endPoint y: 367, distance: 156.6
click at [559, 367] on div "Frosty was window cleaning in the Inn." at bounding box center [732, 367] width 697 height 15
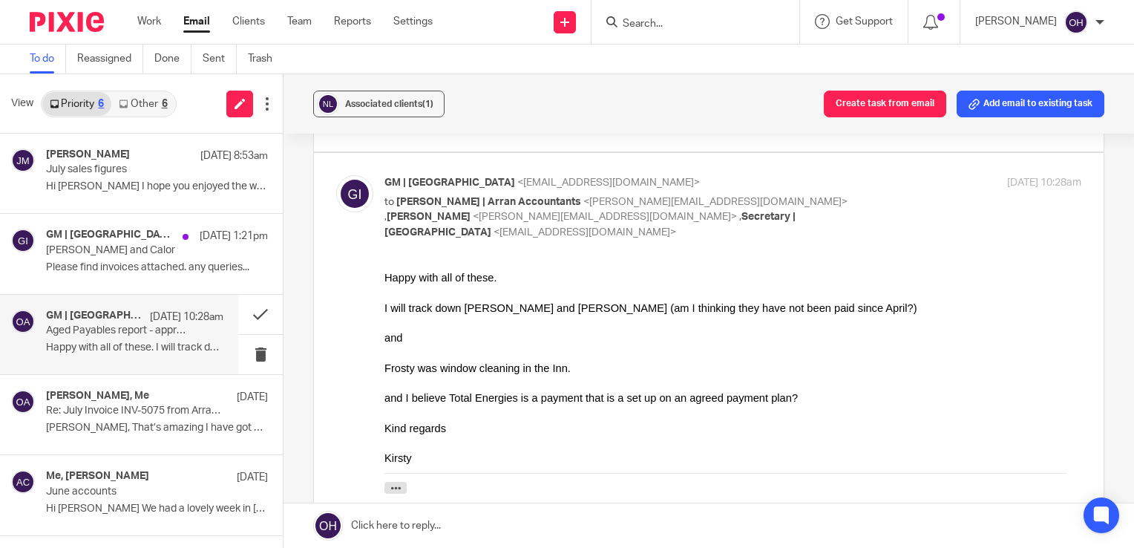
drag, startPoint x: 559, startPoint y: 367, endPoint x: 618, endPoint y: 384, distance: 61.1
click at [618, 384] on div at bounding box center [732, 382] width 697 height 15
drag, startPoint x: 761, startPoint y: 574, endPoint x: 416, endPoint y: 297, distance: 442.4
click at [428, 326] on div at bounding box center [732, 322] width 697 height 15
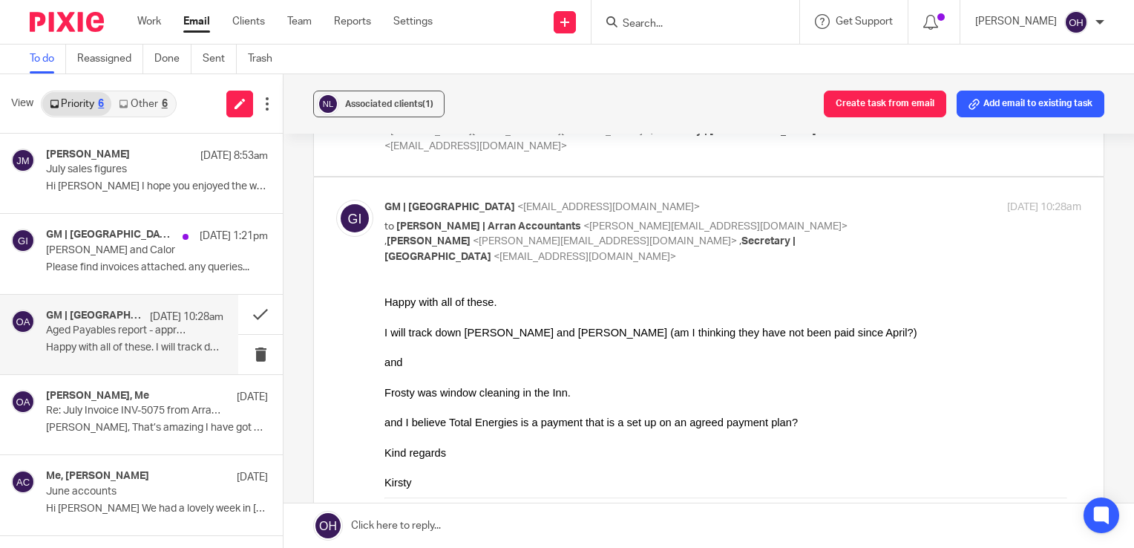
scroll to position [0, 0]
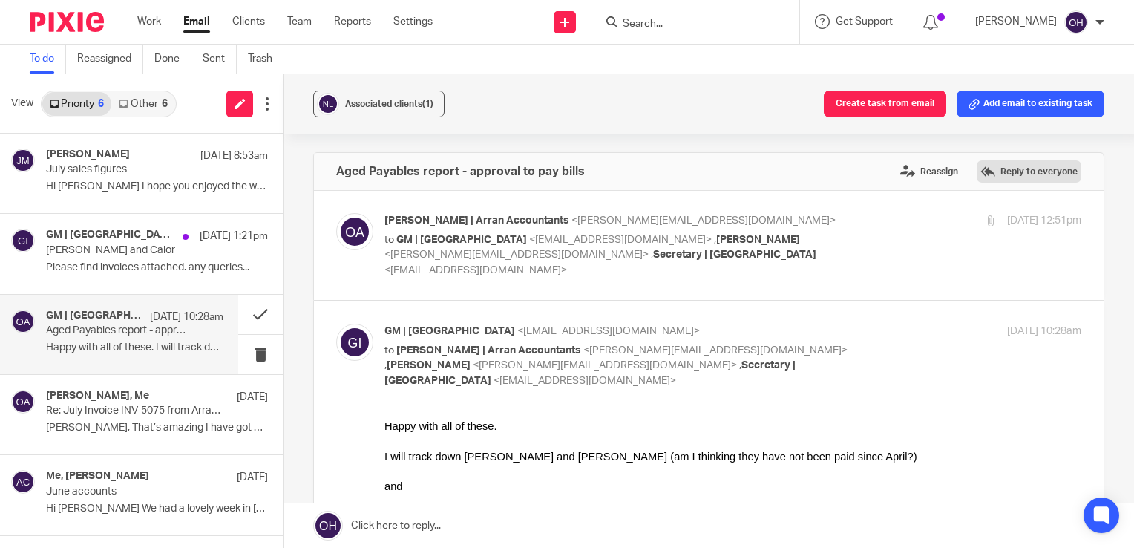
click at [1030, 164] on label "Reply to everyone" at bounding box center [1029, 171] width 105 height 22
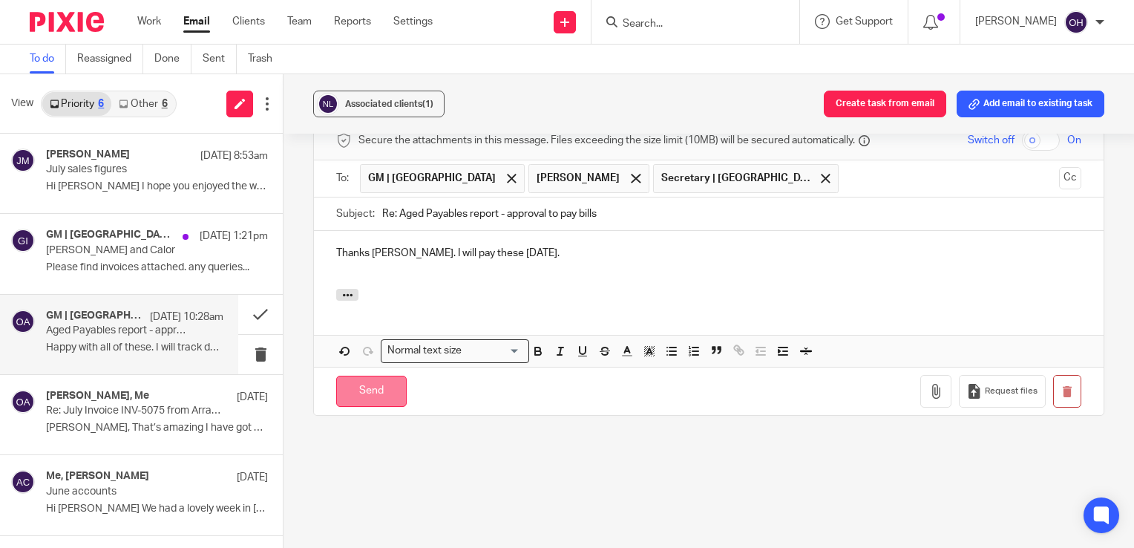
click at [387, 390] on input "Send" at bounding box center [371, 392] width 71 height 32
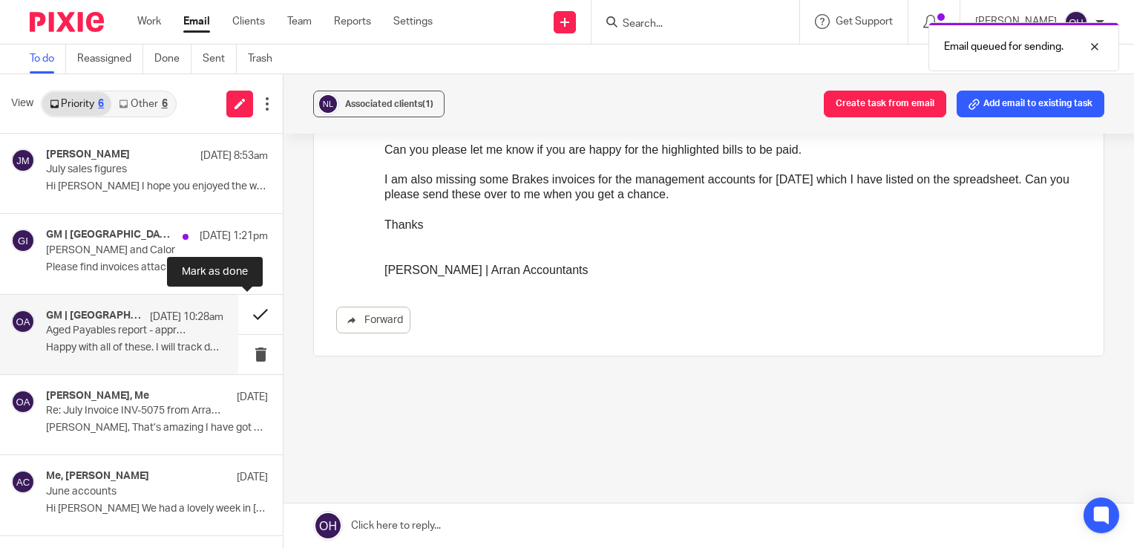
click at [248, 315] on button at bounding box center [260, 314] width 45 height 39
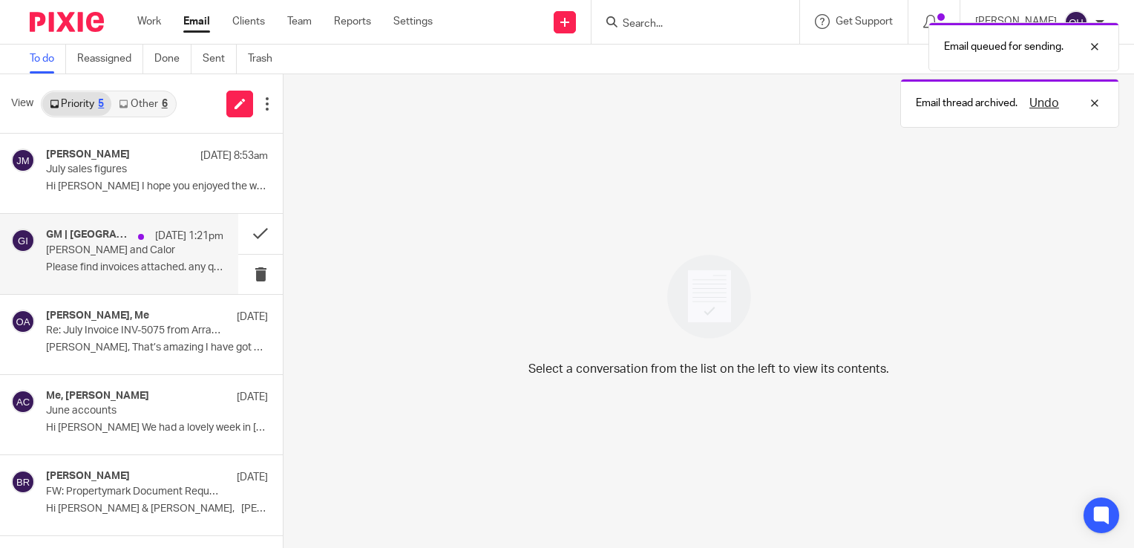
click at [139, 275] on div "GM | Lochranza Country Inn 9 Aug 1:21pm Pieroni and Calor Please find invoices …" at bounding box center [134, 254] width 177 height 50
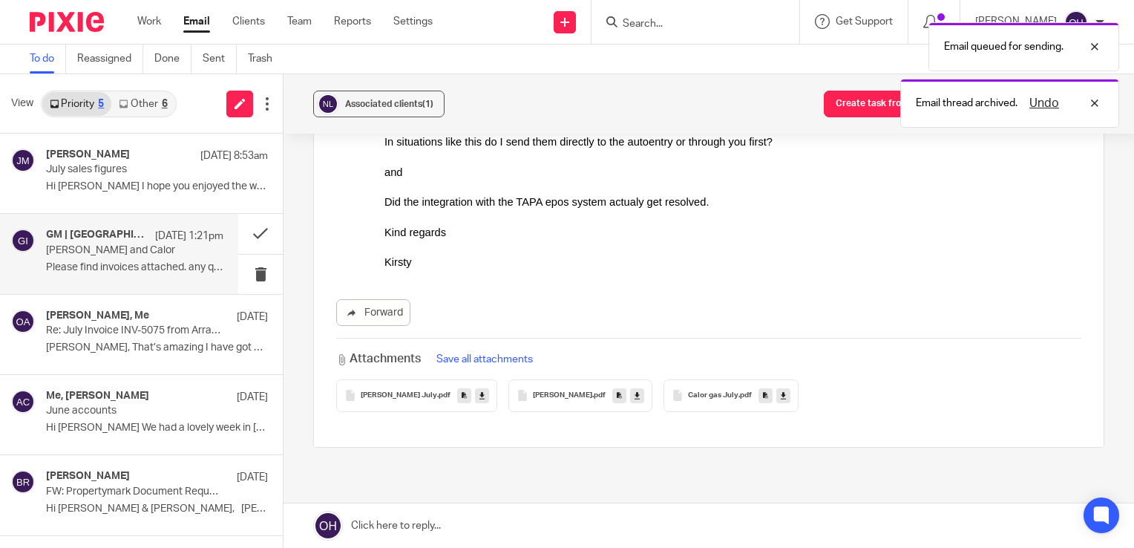
scroll to position [223, 0]
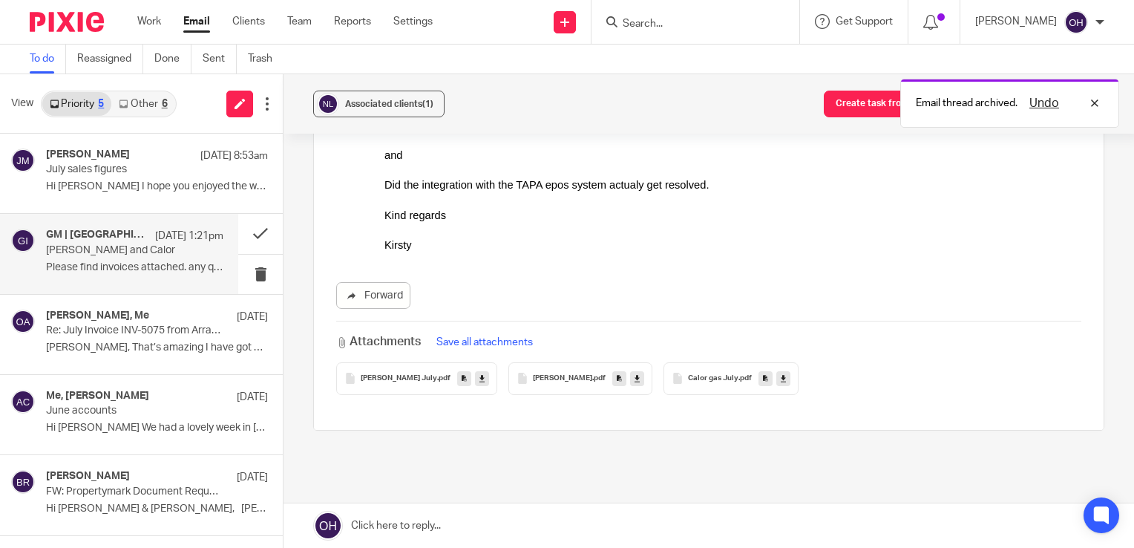
click at [381, 376] on span "Pieroni July" at bounding box center [399, 378] width 76 height 9
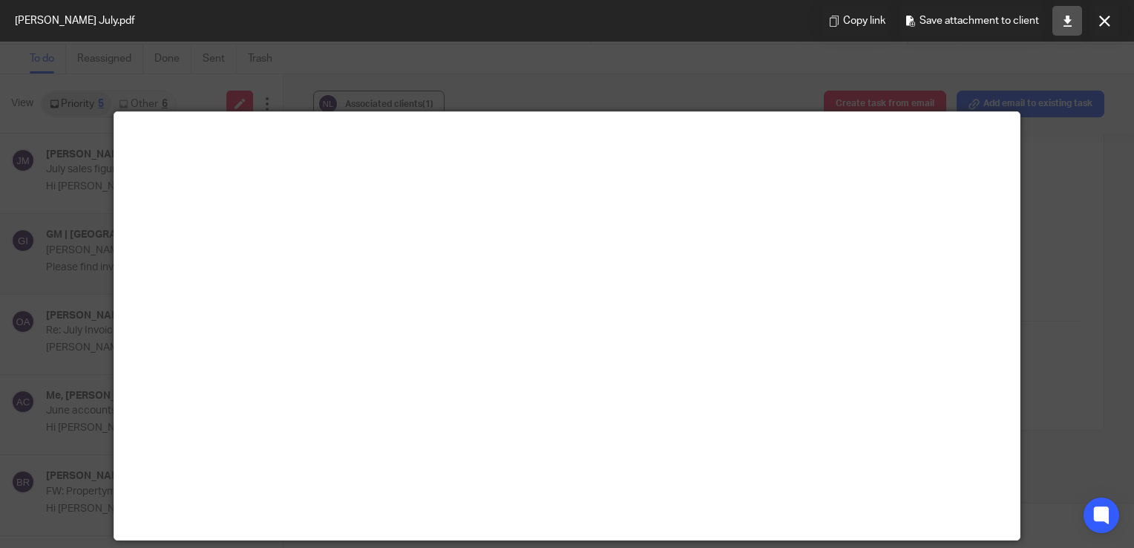
click at [1065, 24] on icon at bounding box center [1067, 21] width 11 height 11
click at [1110, 25] on button at bounding box center [1105, 21] width 30 height 30
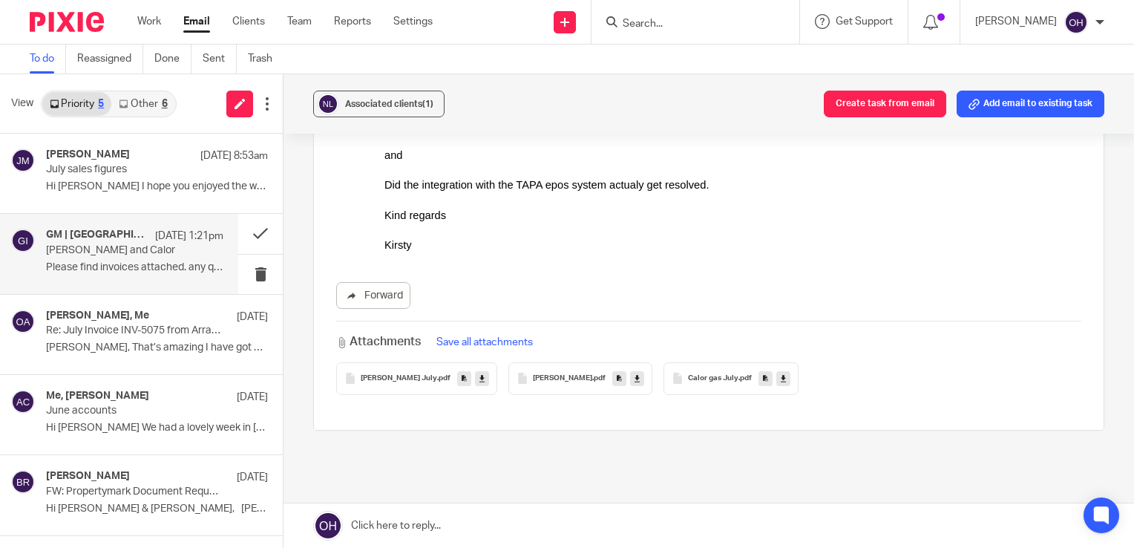
click at [533, 376] on span "Pieroni June" at bounding box center [562, 378] width 59 height 9
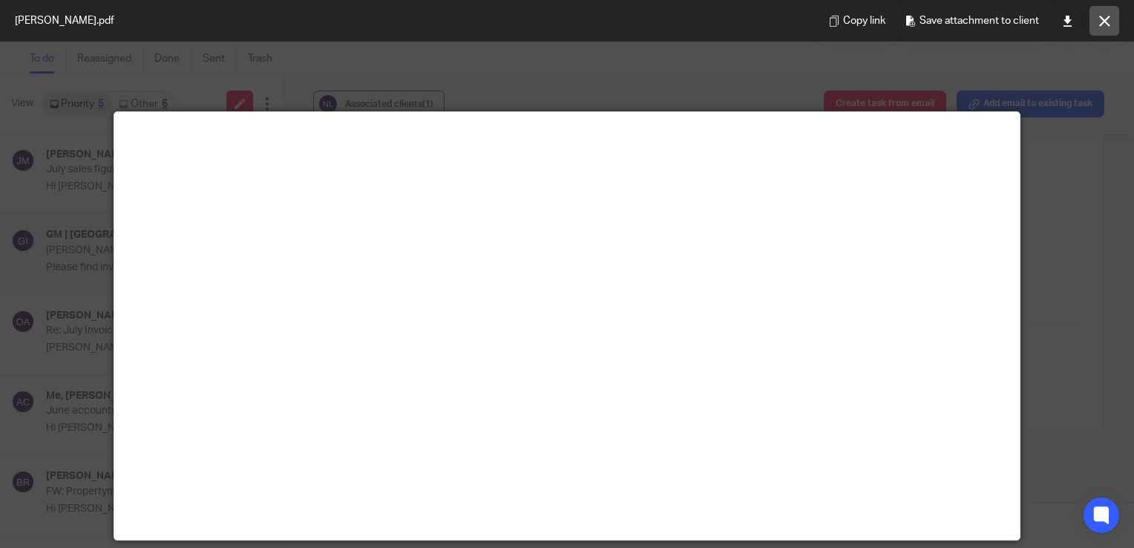
click at [1099, 16] on icon at bounding box center [1104, 21] width 11 height 11
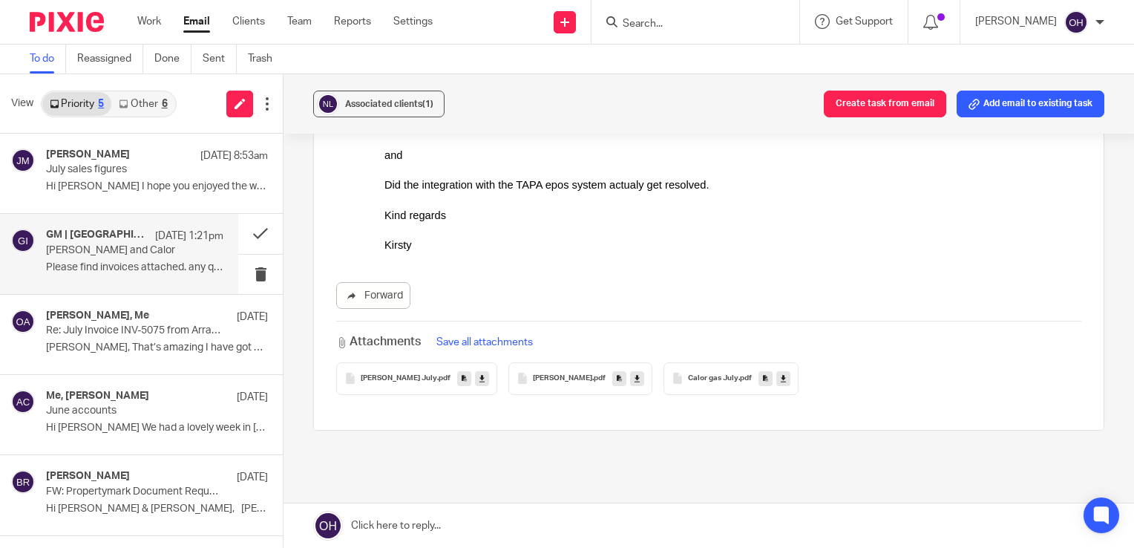
click at [683, 372] on div "Calor gas July .pdf" at bounding box center [731, 378] width 135 height 33
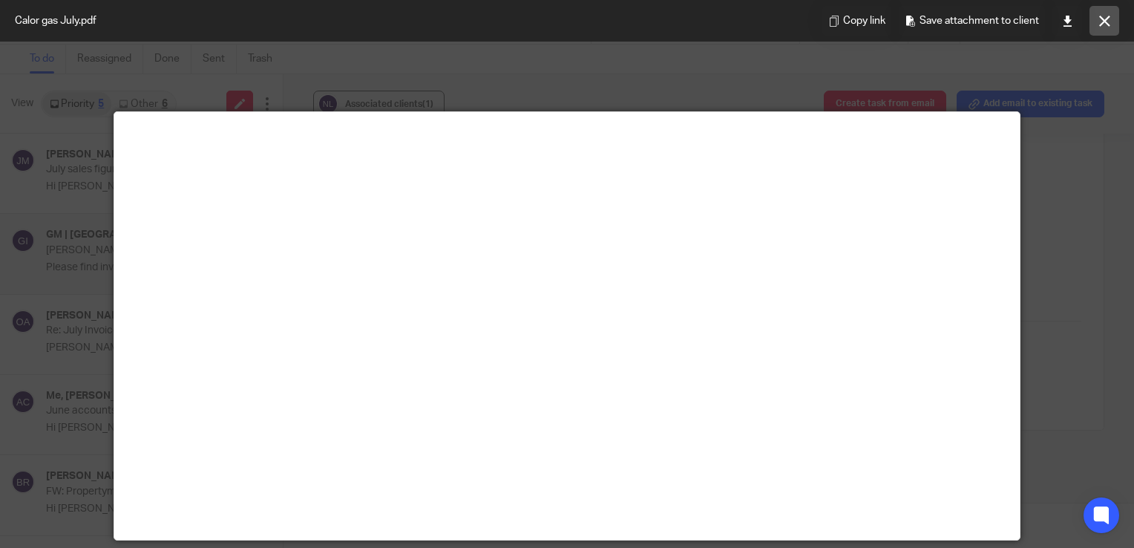
click at [1108, 8] on button at bounding box center [1105, 21] width 30 height 30
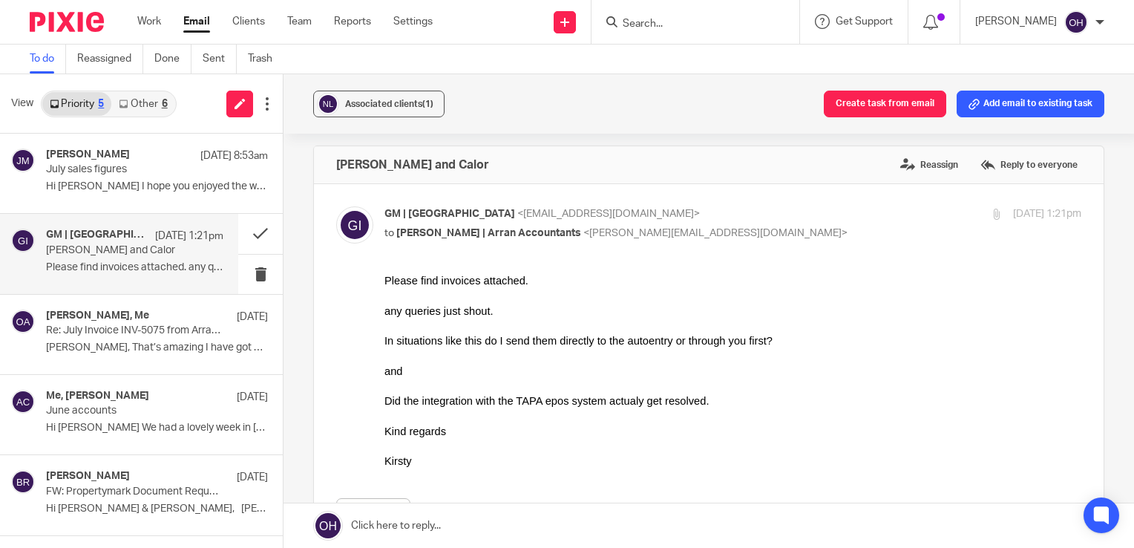
scroll to position [0, 0]
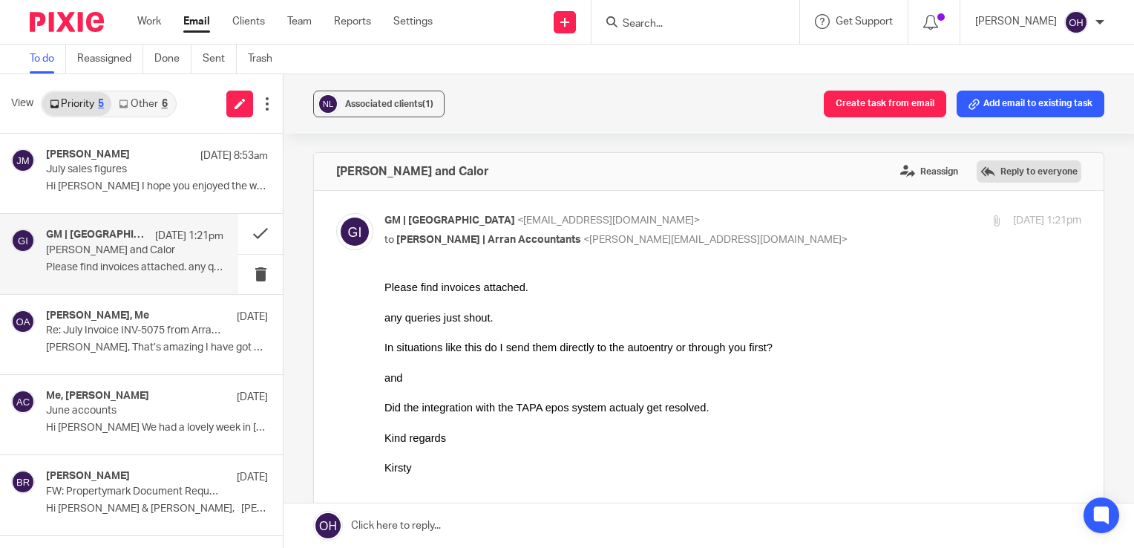
click at [1003, 171] on label "Reply to everyone" at bounding box center [1029, 171] width 105 height 22
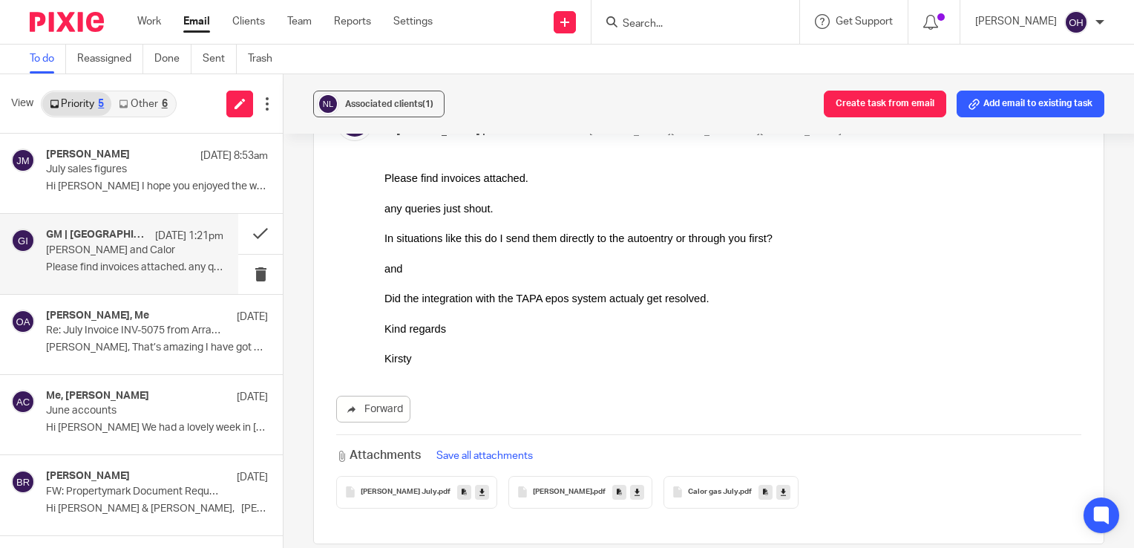
scroll to position [626, 0]
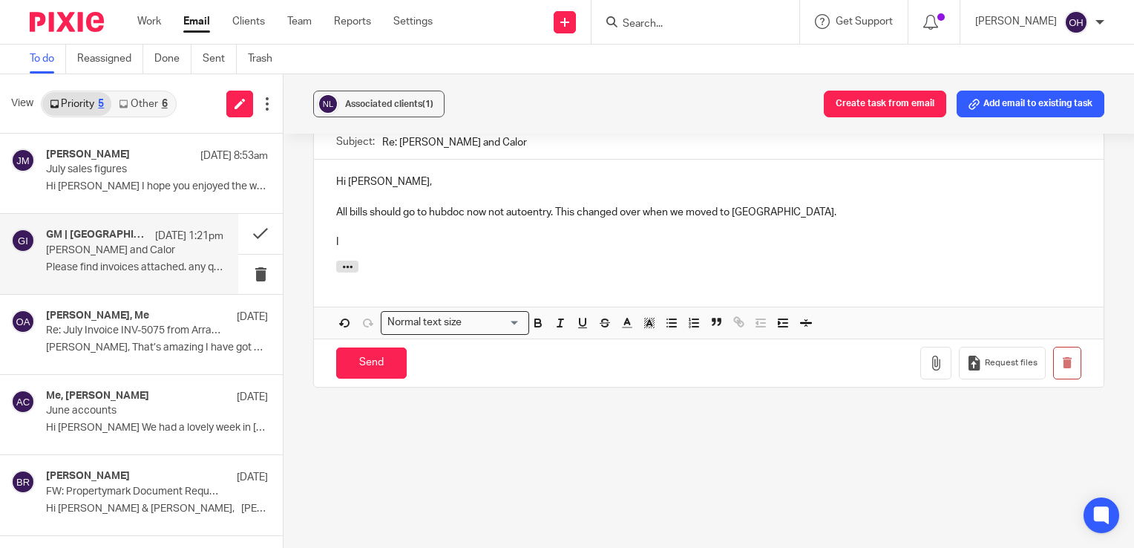
click at [449, 254] on div "Hi Kirsty, All bills should go to hubdoc now not autoentry. This changed over w…" at bounding box center [709, 210] width 790 height 101
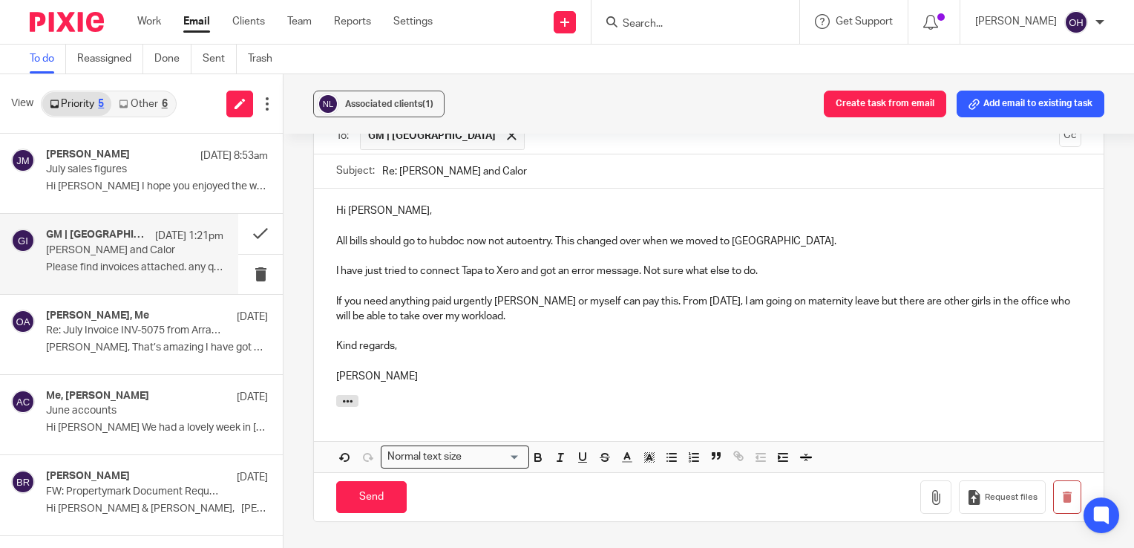
scroll to position [600, 0]
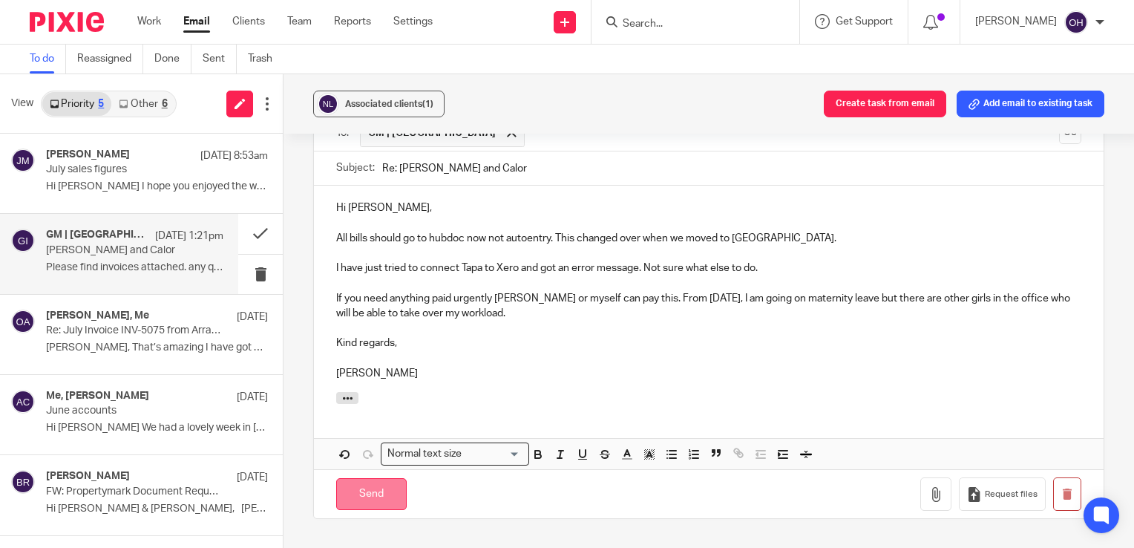
click at [373, 500] on input "Send" at bounding box center [371, 494] width 71 height 32
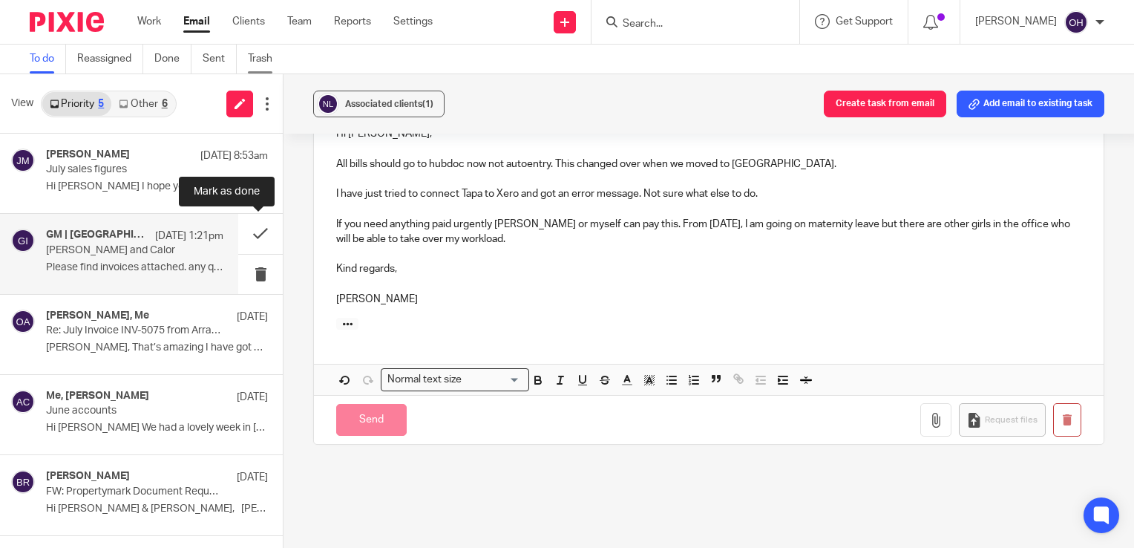
scroll to position [297, 0]
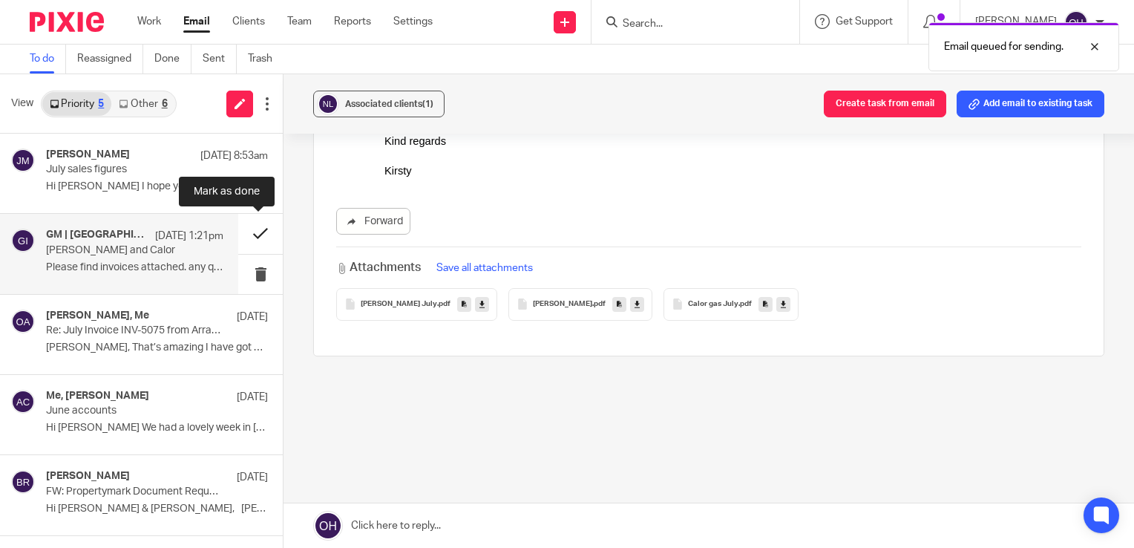
click at [267, 230] on button at bounding box center [260, 233] width 45 height 39
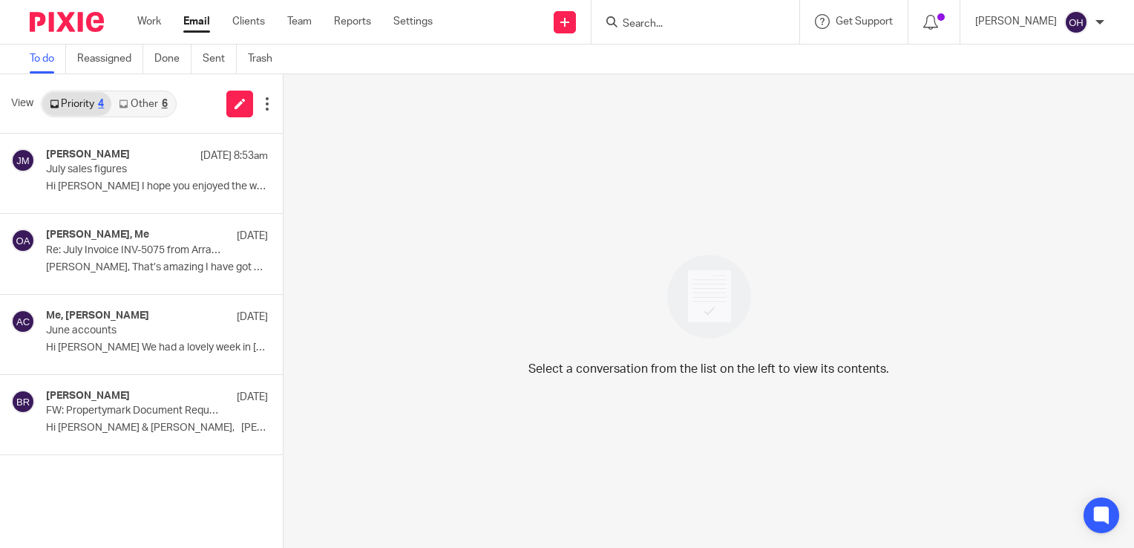
click at [125, 96] on link "Other 6" at bounding box center [142, 104] width 63 height 24
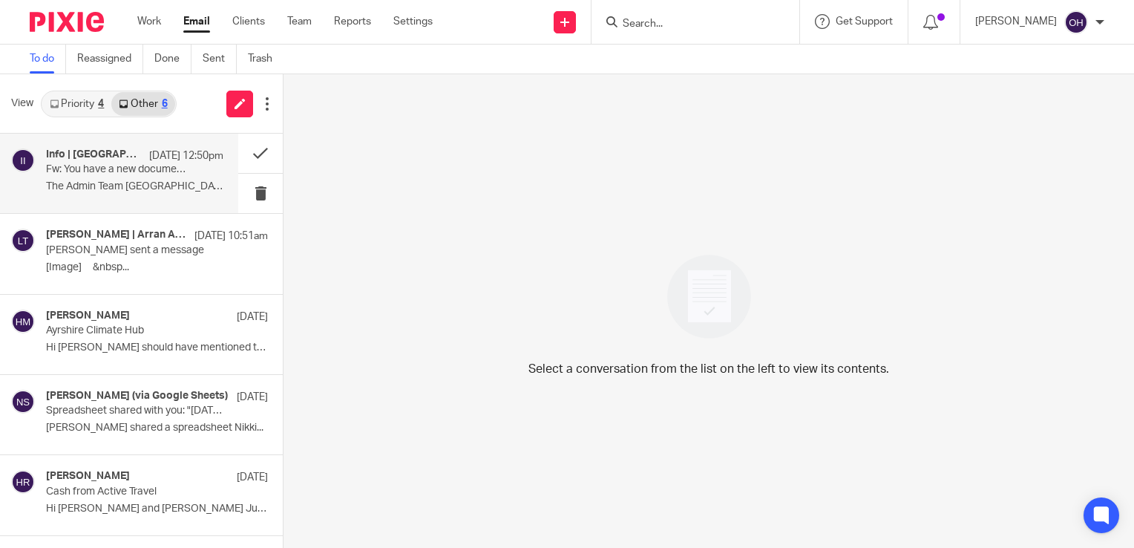
click at [160, 149] on p "9 Aug 12:50pm" at bounding box center [186, 155] width 74 height 15
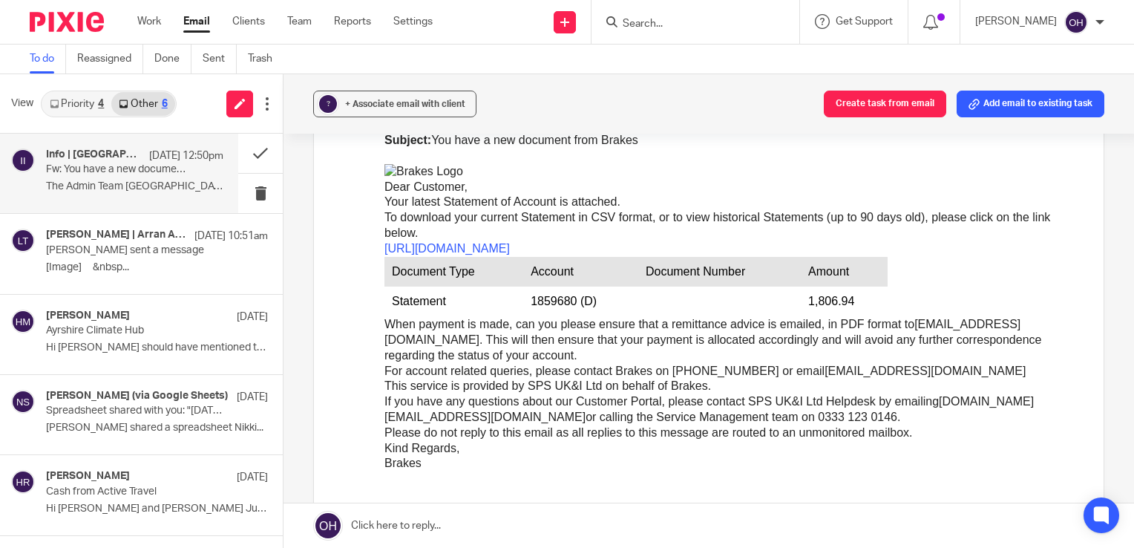
scroll to position [742, 0]
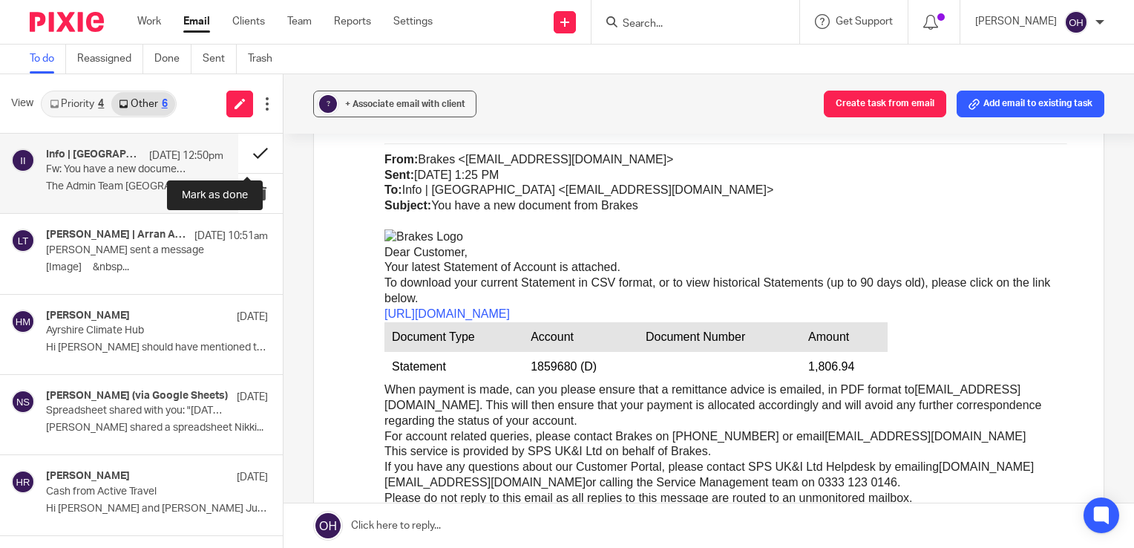
click at [246, 147] on button at bounding box center [260, 153] width 45 height 39
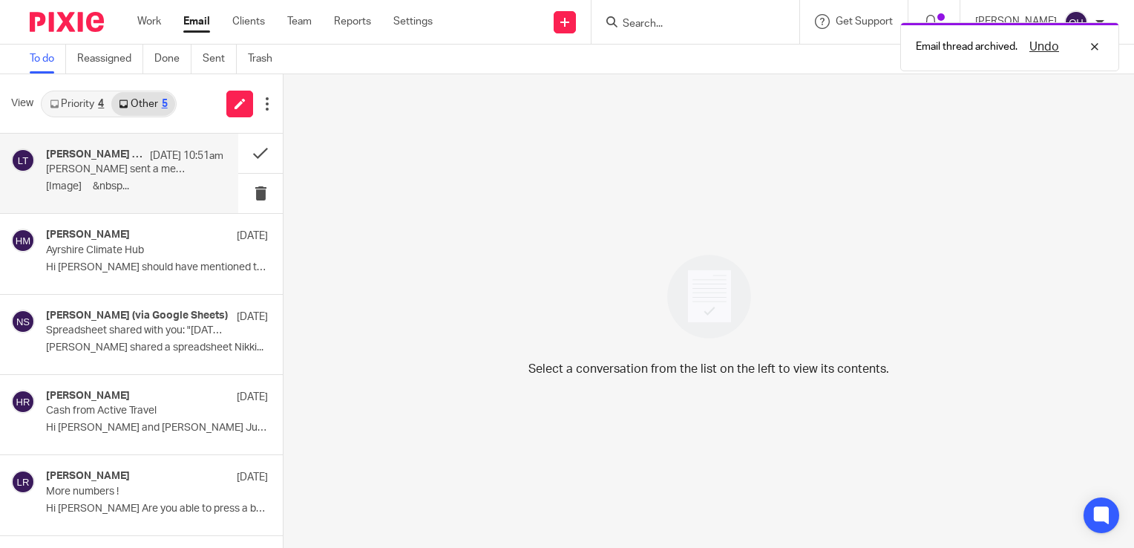
click at [137, 173] on p "Lorna sent a message" at bounding box center [117, 169] width 142 height 13
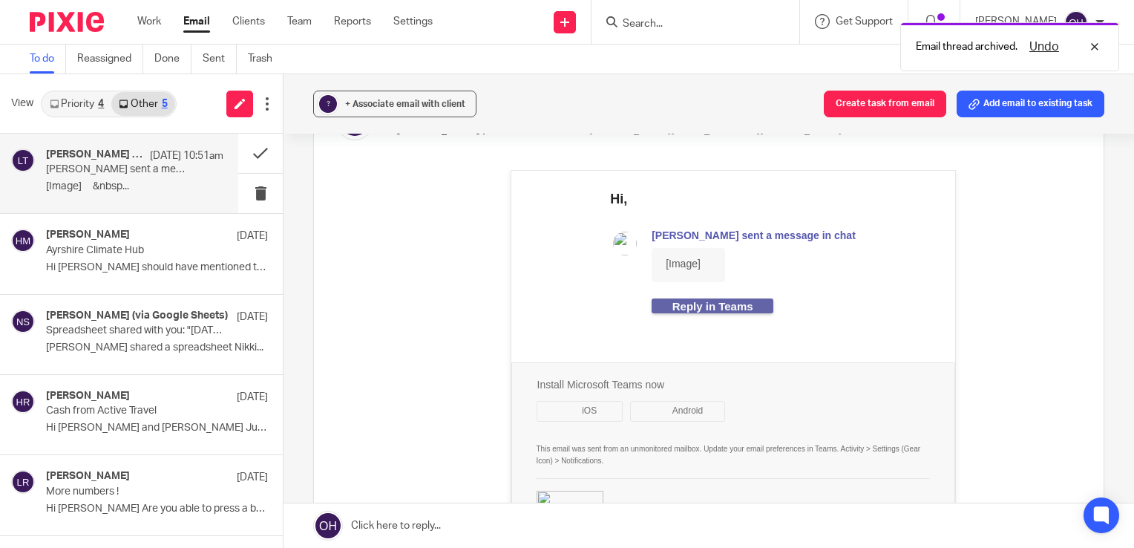
scroll to position [148, 0]
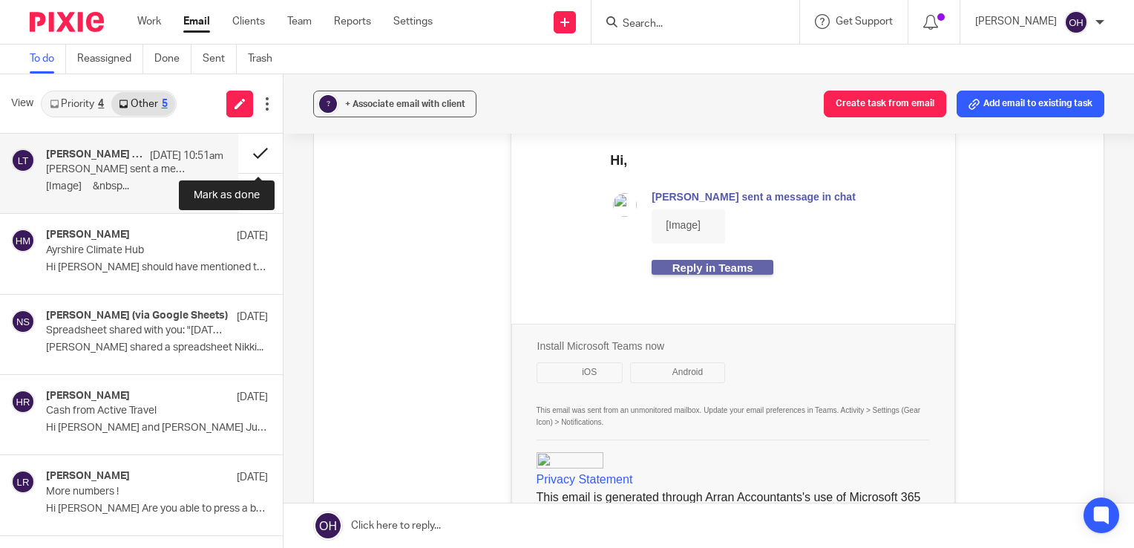
click at [254, 150] on button at bounding box center [260, 153] width 45 height 39
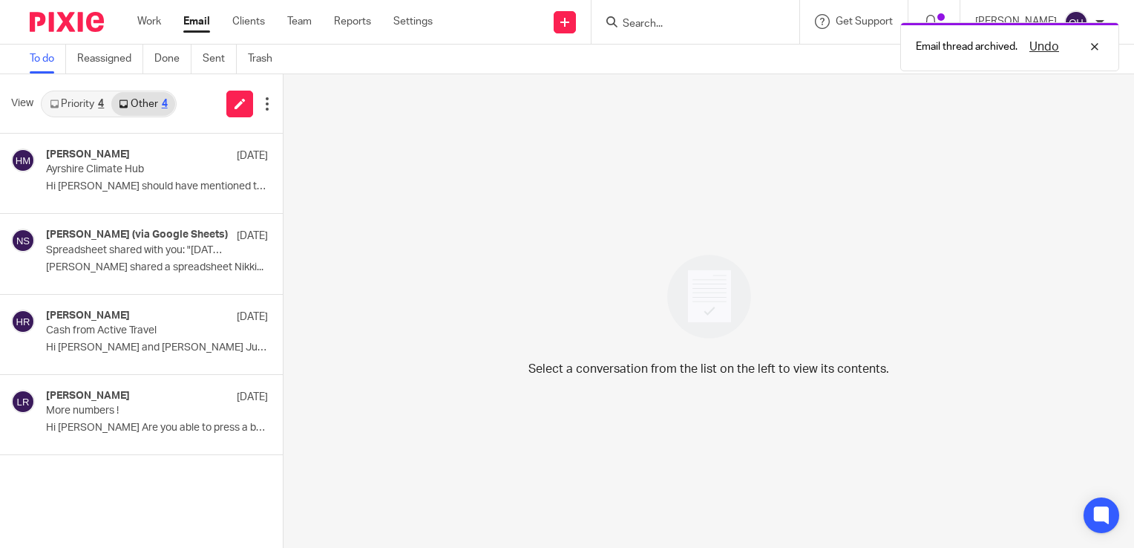
click at [83, 103] on link "Priority 4" at bounding box center [76, 104] width 69 height 24
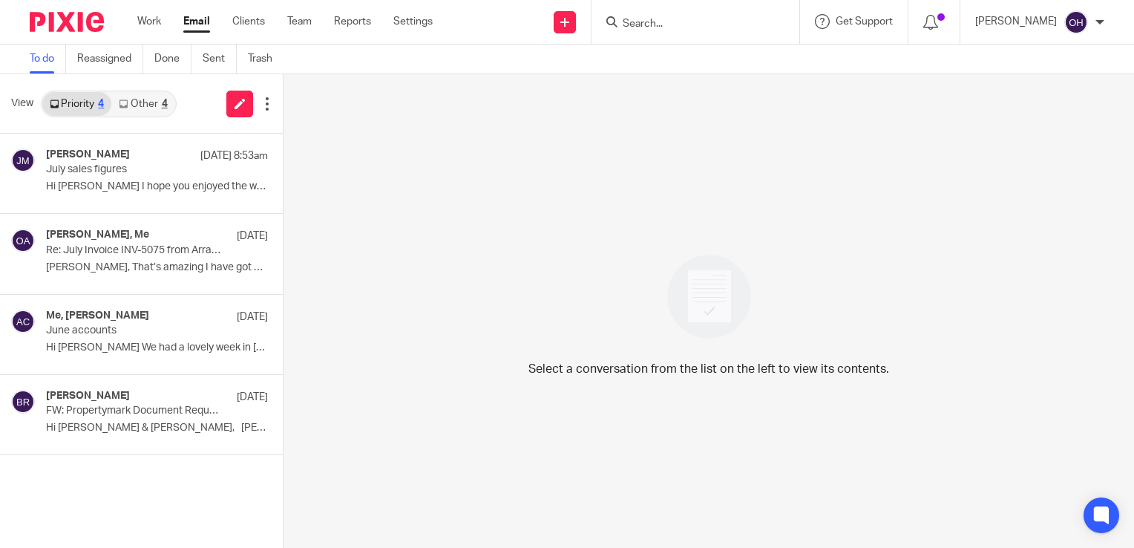
click at [653, 15] on form at bounding box center [700, 22] width 158 height 19
click at [653, 16] on form at bounding box center [700, 22] width 158 height 19
click at [655, 19] on input "Search" at bounding box center [688, 24] width 134 height 13
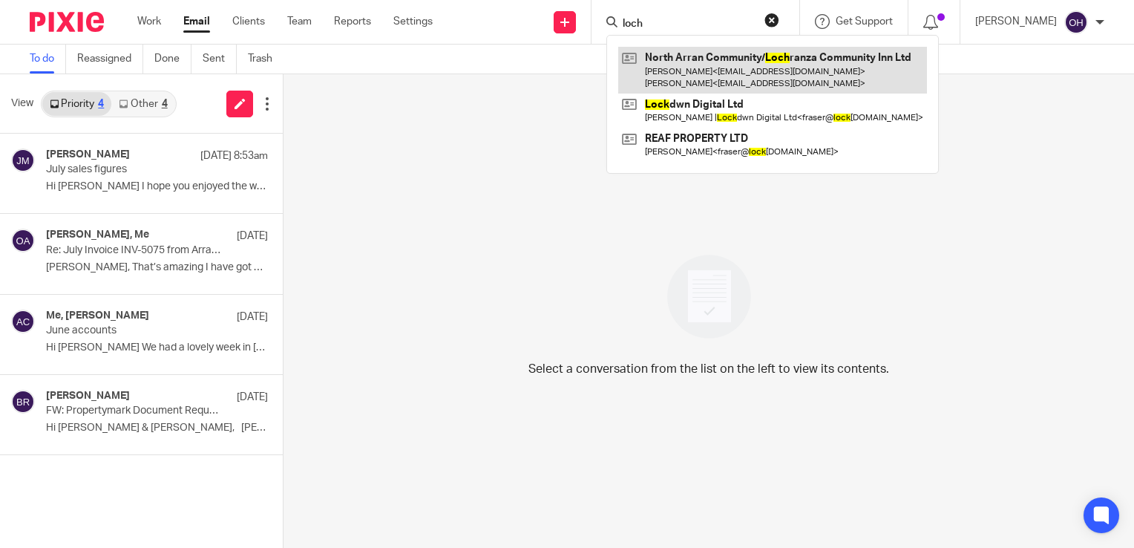
type input "loch"
click at [680, 65] on link at bounding box center [772, 70] width 309 height 46
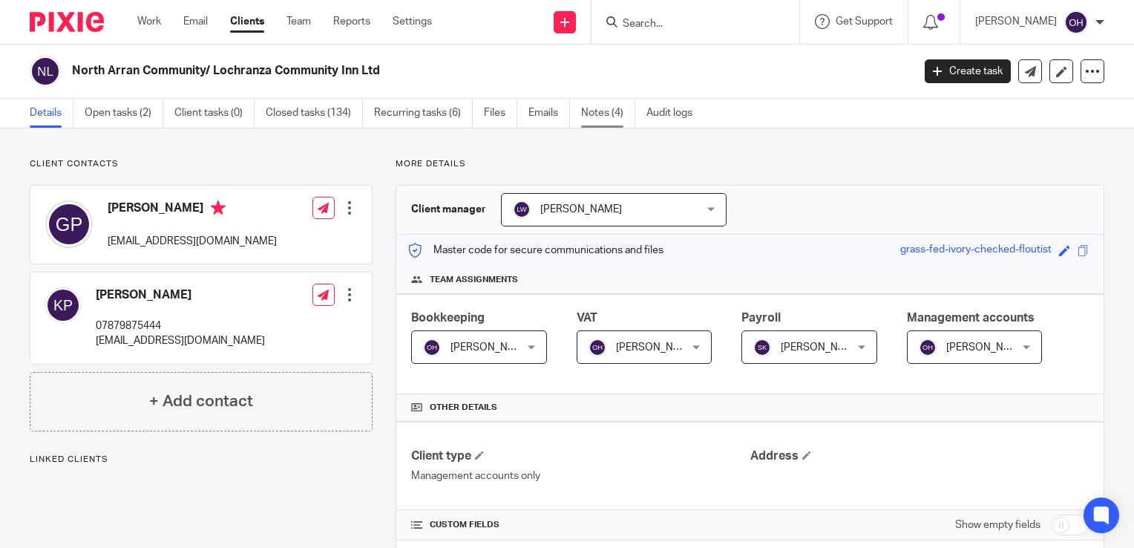
click at [603, 111] on link "Notes (4)" at bounding box center [608, 113] width 54 height 29
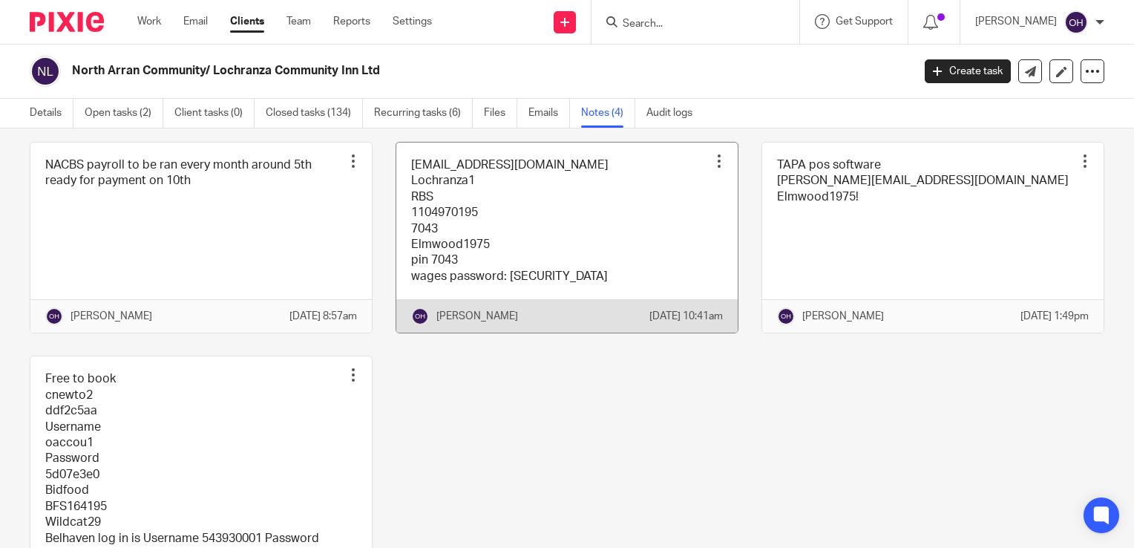
scroll to position [74, 0]
click at [572, 212] on link at bounding box center [566, 235] width 341 height 191
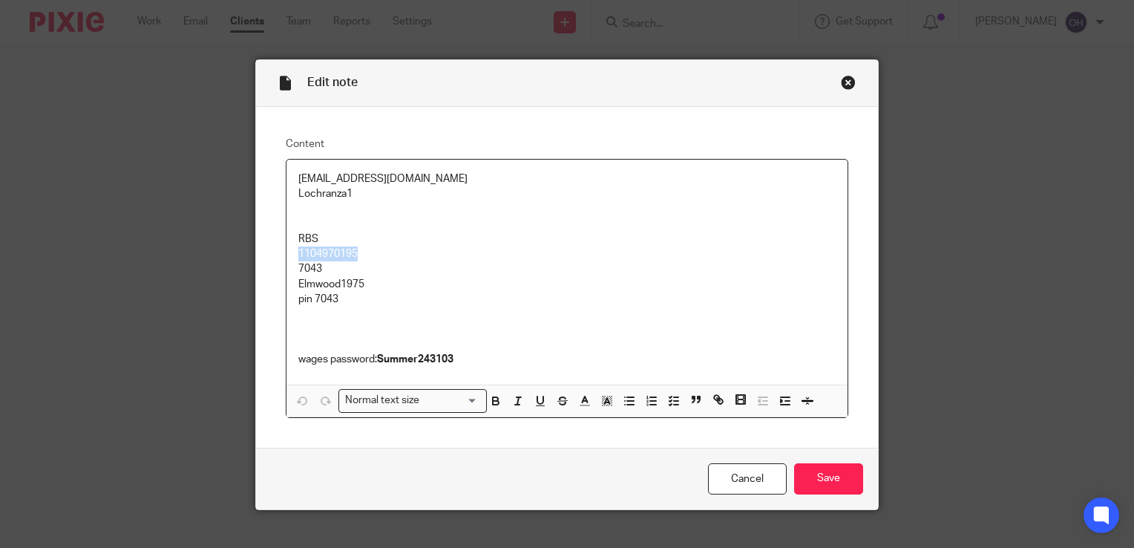
drag, startPoint x: 356, startPoint y: 254, endPoint x: 277, endPoint y: 254, distance: 79.4
click at [277, 254] on div "Content [EMAIL_ADDRESS][DOMAIN_NAME] Lochranza1 RBS 1104970195 7043 Elmwood1975…" at bounding box center [567, 277] width 622 height 341
copy p "1104970195"
click at [851, 87] on div "Edit note" at bounding box center [567, 83] width 622 height 47
click at [841, 82] on div "Close this dialog window" at bounding box center [848, 82] width 15 height 15
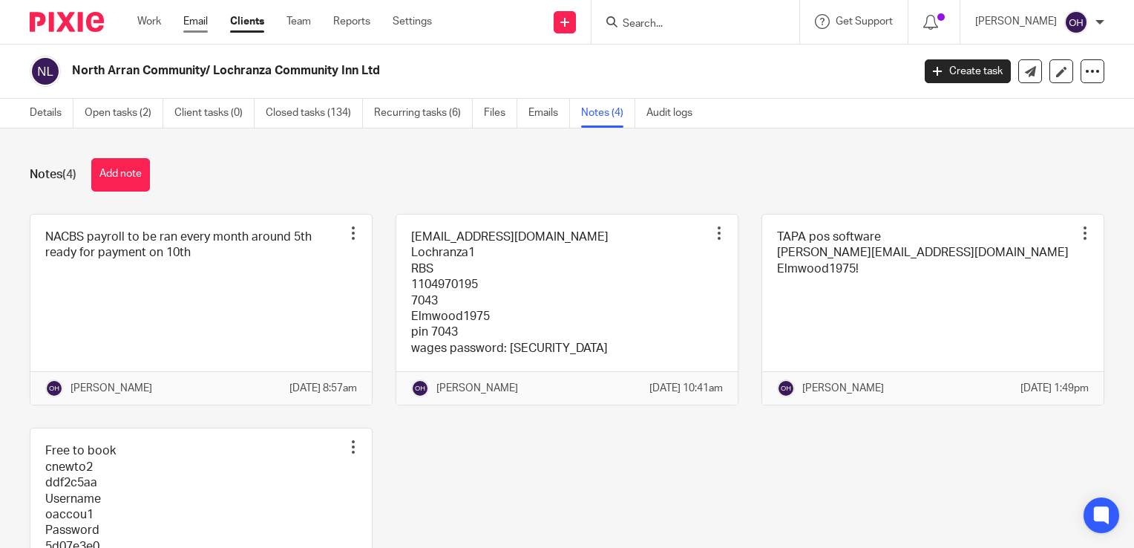
click at [208, 15] on link "Email" at bounding box center [195, 21] width 24 height 15
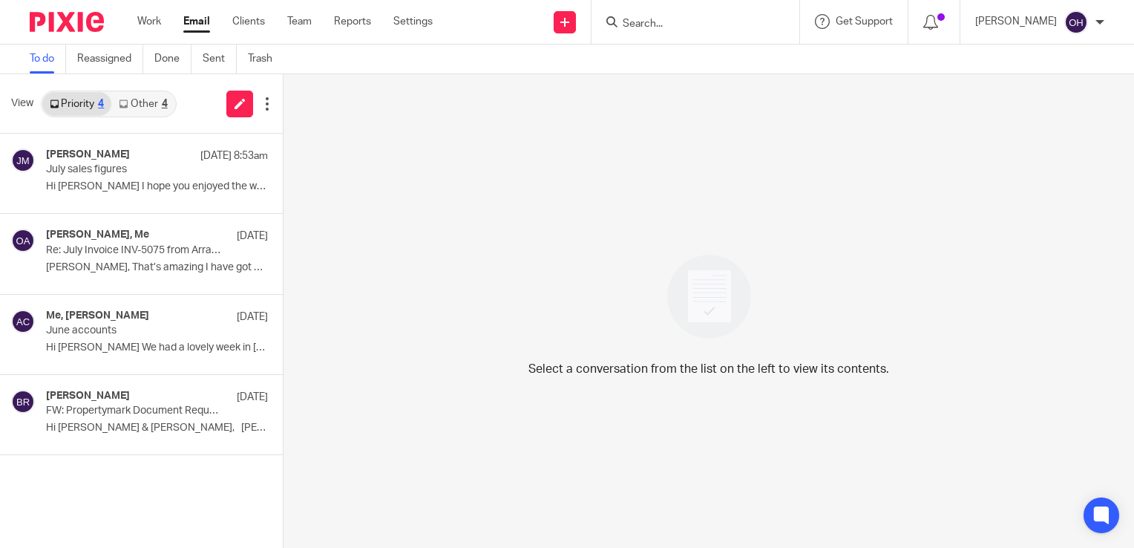
click at [163, 105] on div "4" at bounding box center [165, 104] width 6 height 10
click at [93, 112] on link "Priority 4" at bounding box center [76, 104] width 69 height 24
click at [145, 22] on link "Work" at bounding box center [149, 21] width 24 height 15
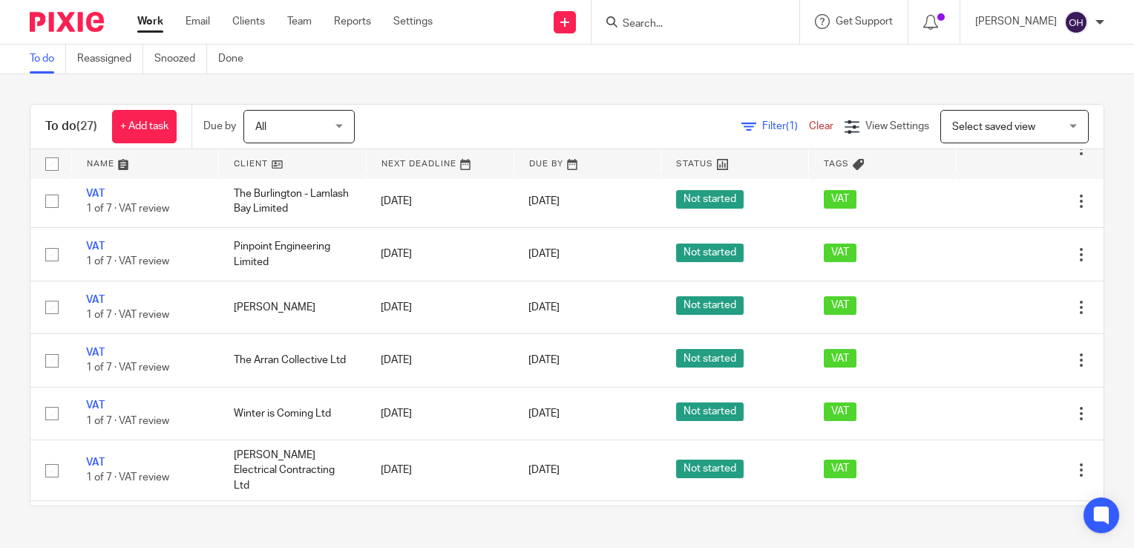
scroll to position [1376, 0]
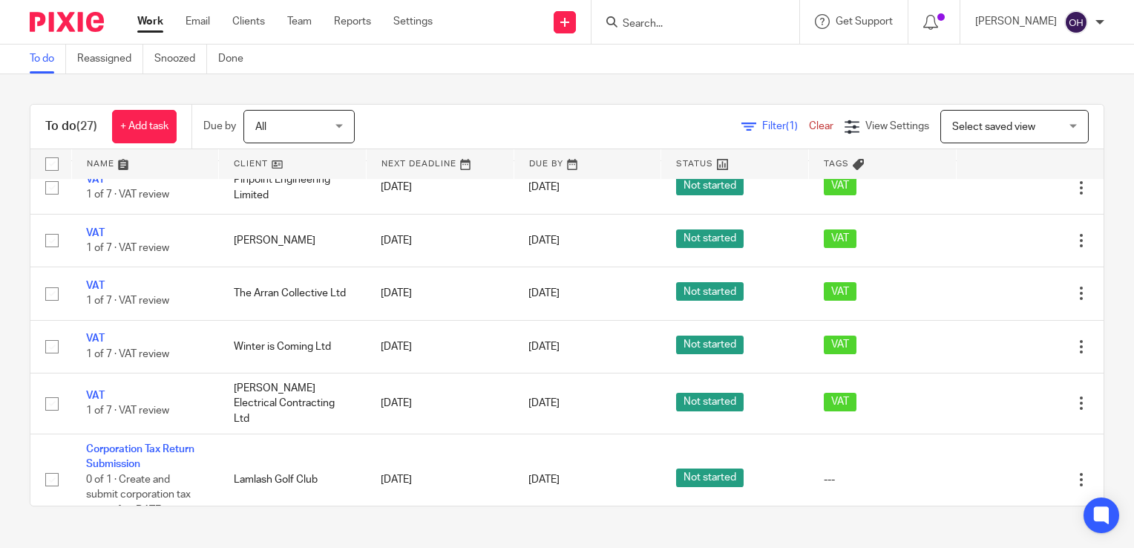
click at [200, 13] on div "Work Email Clients Team Reports Settings Work Email Clients Team Reports Settin…" at bounding box center [288, 22] width 333 height 44
click at [191, 22] on link "Email" at bounding box center [198, 21] width 24 height 15
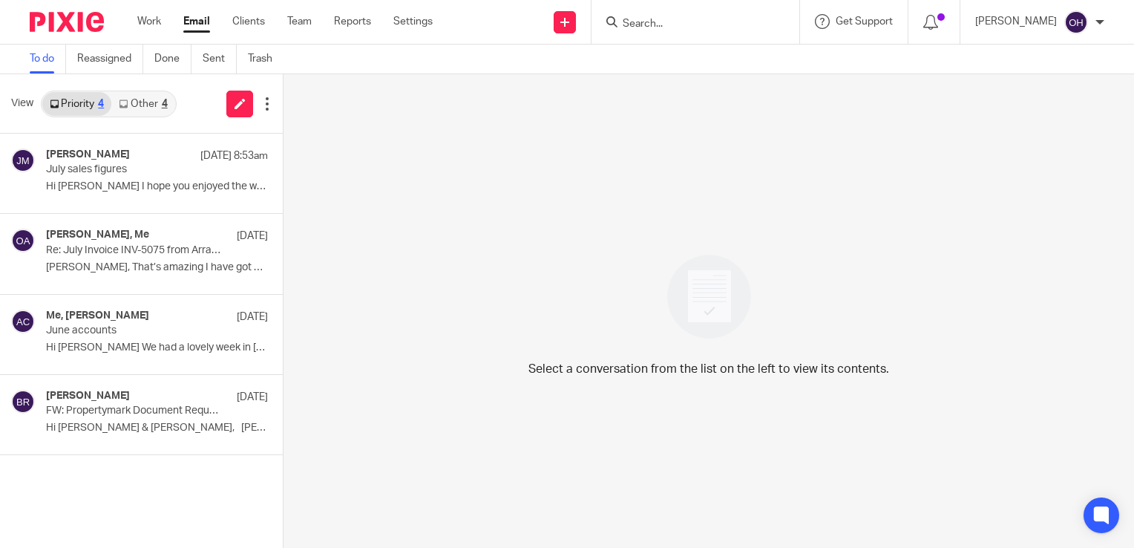
click at [125, 96] on link "Other 4" at bounding box center [142, 104] width 63 height 24
click at [48, 99] on link "Priority 4" at bounding box center [76, 104] width 69 height 24
click at [654, 24] on input "Search" at bounding box center [688, 24] width 134 height 13
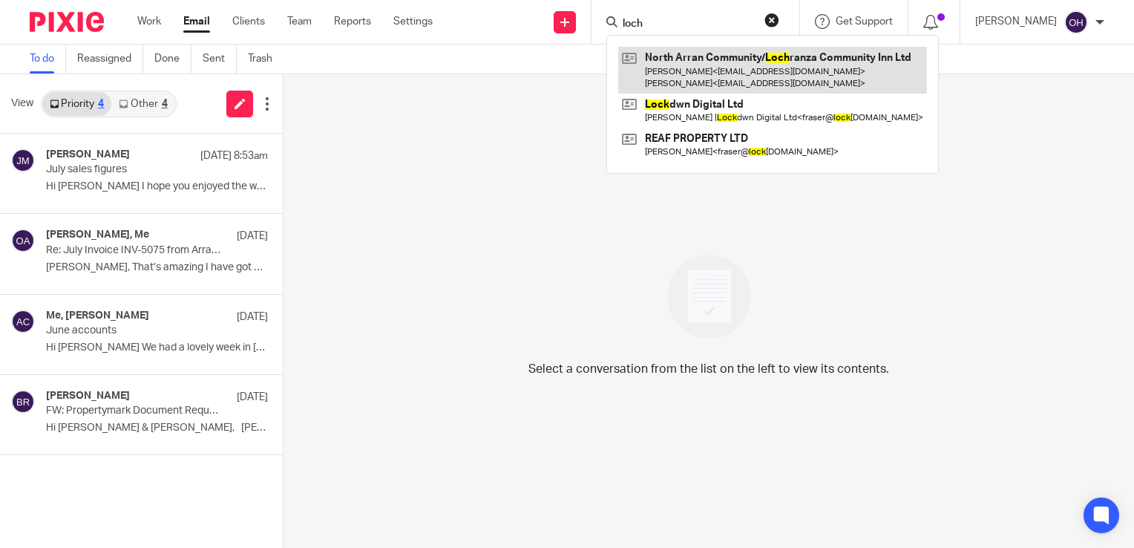
type input "loch"
click at [683, 64] on link at bounding box center [772, 70] width 309 height 46
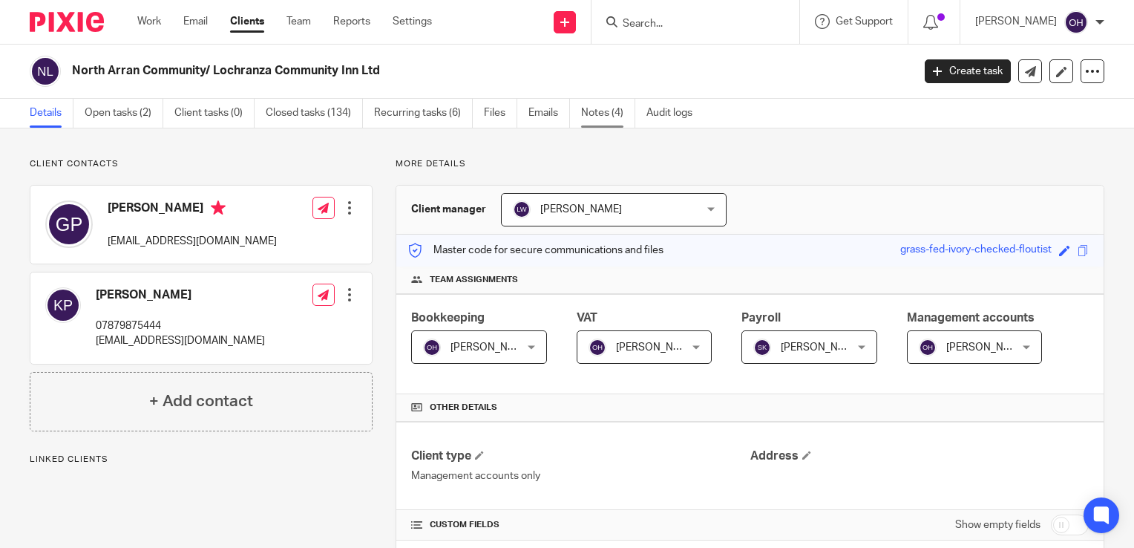
click at [600, 118] on link "Notes (4)" at bounding box center [608, 113] width 54 height 29
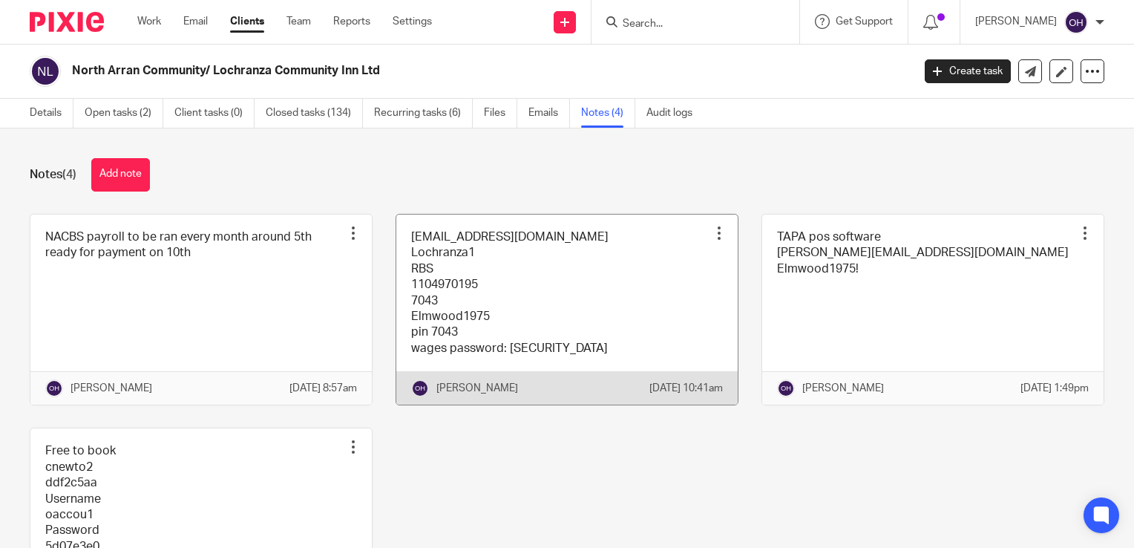
click at [477, 294] on link at bounding box center [566, 309] width 341 height 191
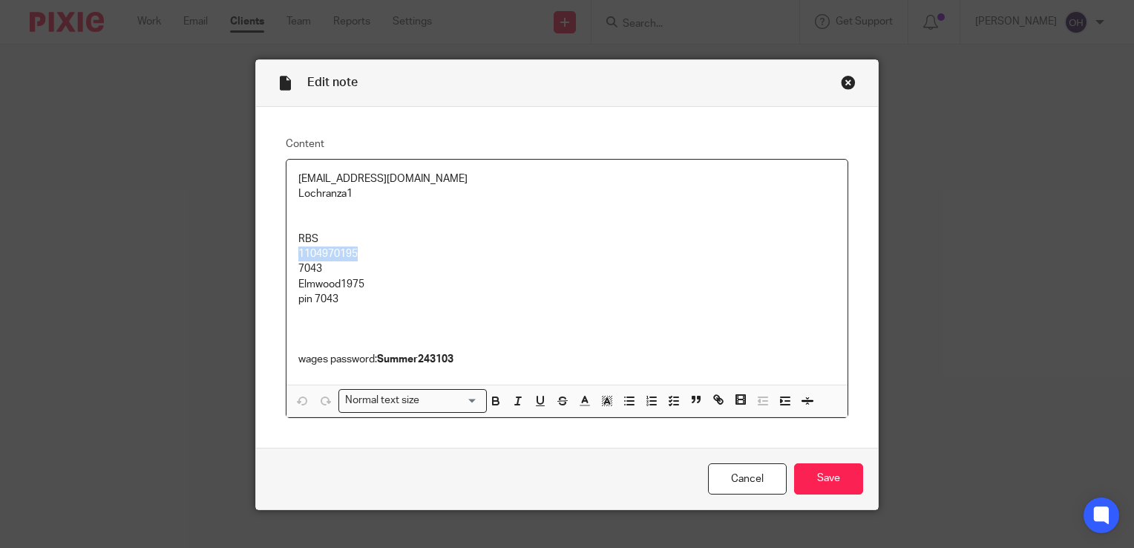
drag, startPoint x: 330, startPoint y: 256, endPoint x: 274, endPoint y: 252, distance: 55.8
click at [274, 252] on div "Content [EMAIL_ADDRESS][DOMAIN_NAME] Lochranza1 RBS 1104970195 7043 Elmwood1975…" at bounding box center [567, 277] width 622 height 341
copy p "1104970195"
